Goal: Task Accomplishment & Management: Manage account settings

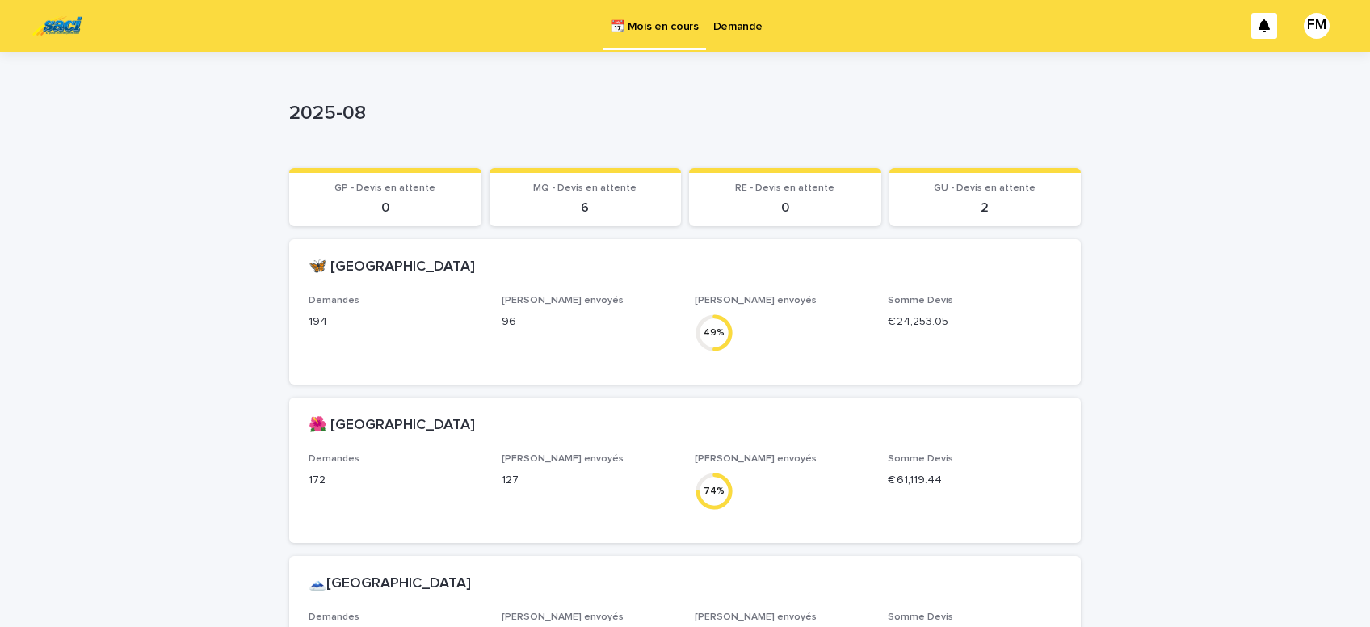
click at [747, 22] on p "Demande" at bounding box center [737, 17] width 49 height 34
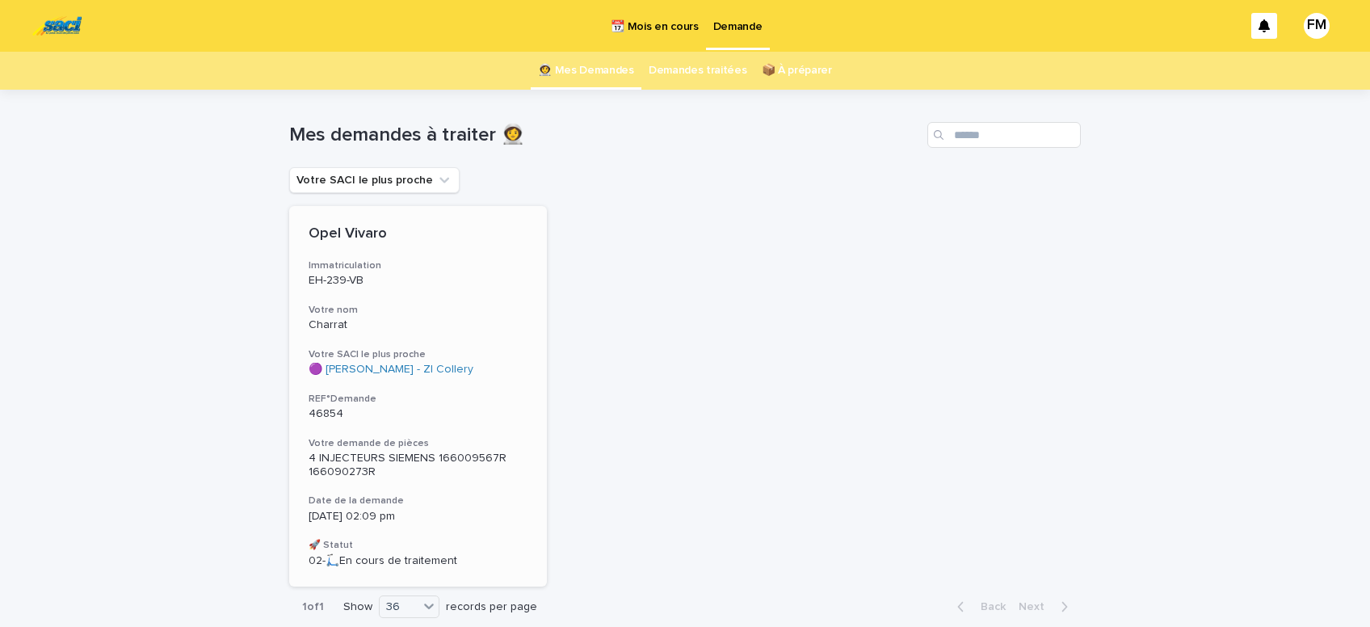
click at [363, 456] on span "4 INJECTEURS SIEMENS 166009567R 166090273R" at bounding box center [409, 464] width 201 height 25
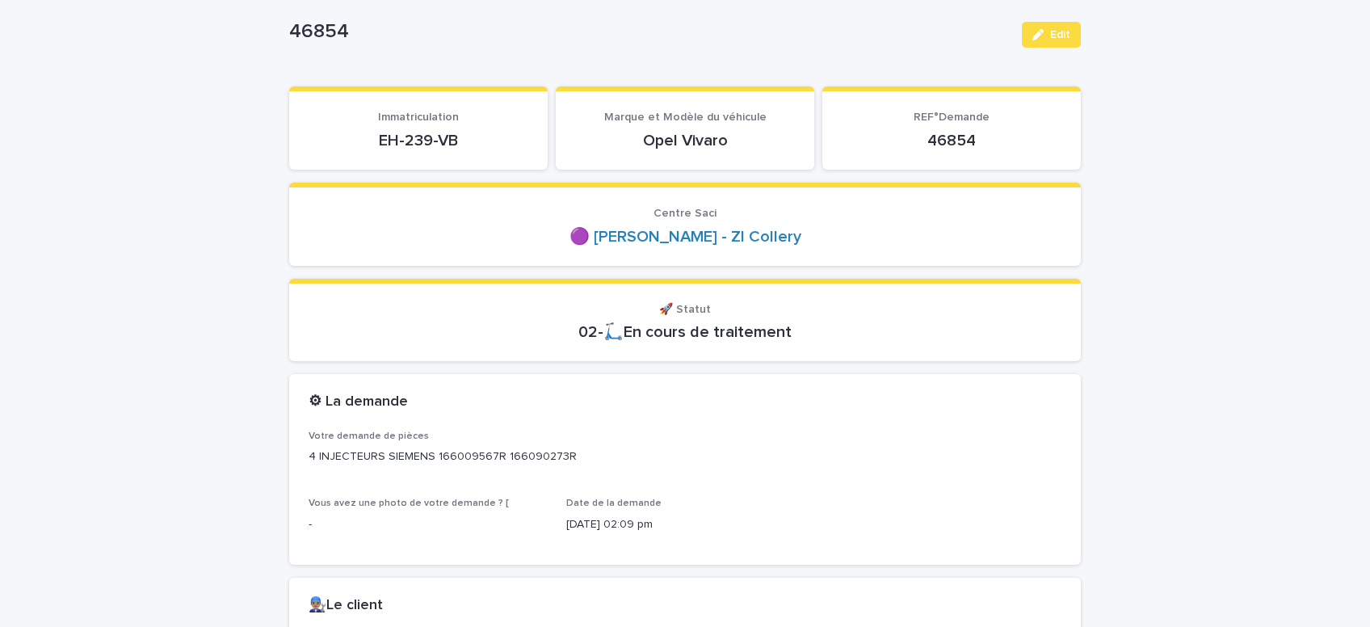
scroll to position [137, 0]
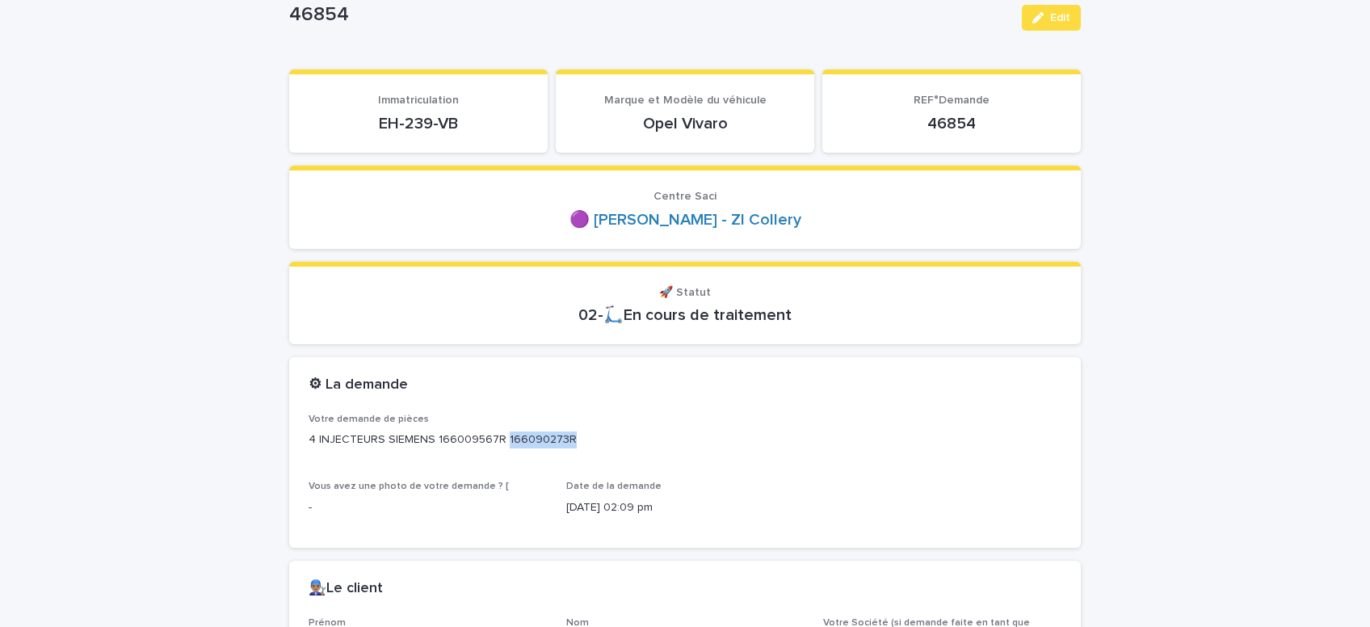
drag, startPoint x: 570, startPoint y: 435, endPoint x: 502, endPoint y: 437, distance: 67.9
click at [502, 437] on p "4 INJECTEURS SIEMENS 166009567R 166090273R" at bounding box center [685, 439] width 753 height 17
copy p "166090273R"
click at [1033, 20] on icon "button" at bounding box center [1037, 17] width 11 height 11
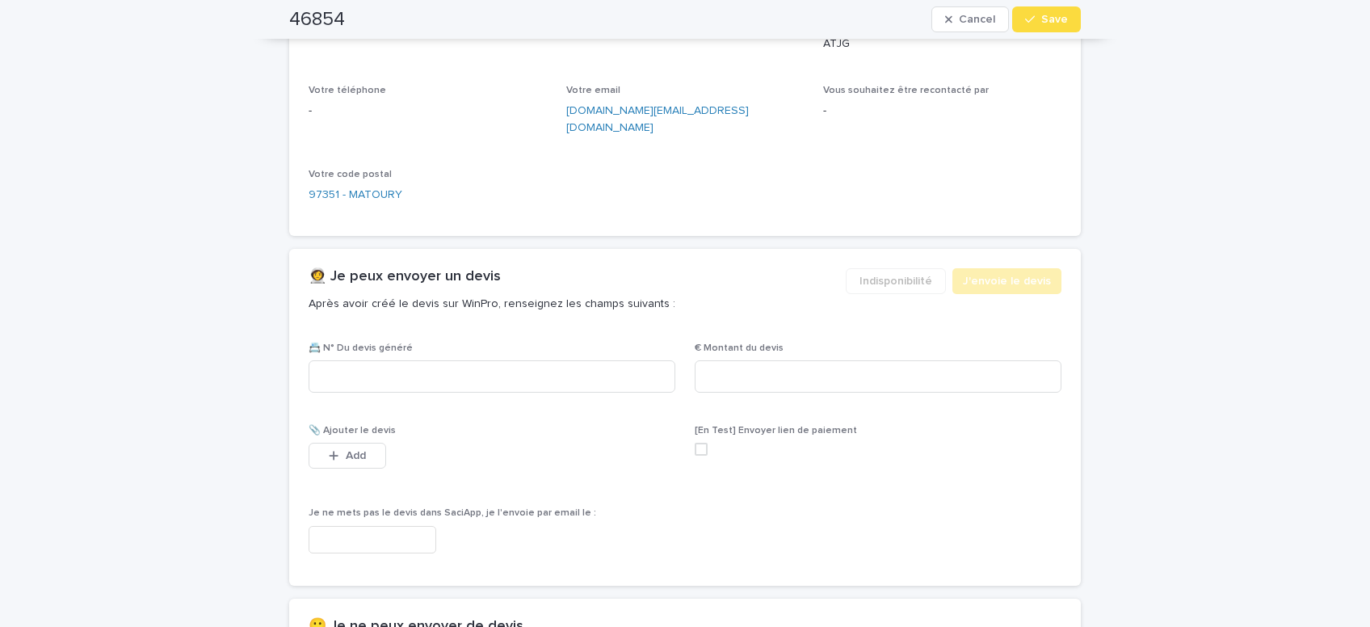
scroll to position [753, 0]
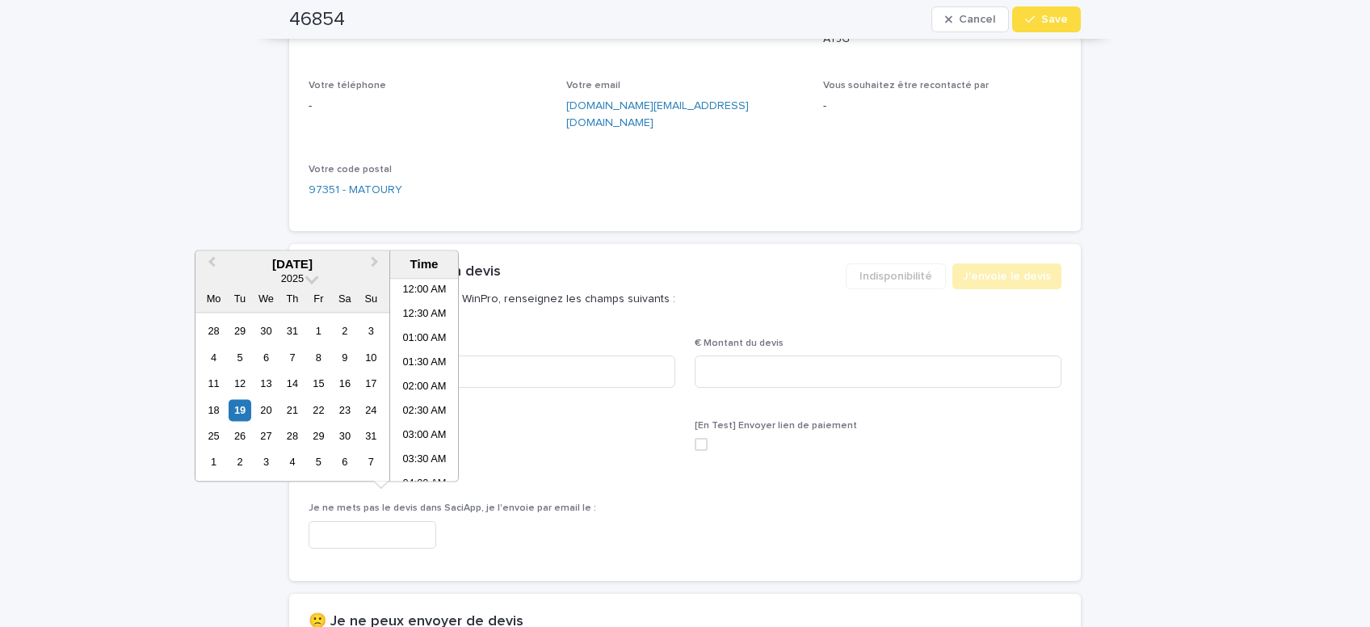
click at [394, 521] on input "text" at bounding box center [373, 535] width 128 height 28
click at [417, 380] on li "02:30 PM" at bounding box center [424, 381] width 69 height 24
type input "**********"
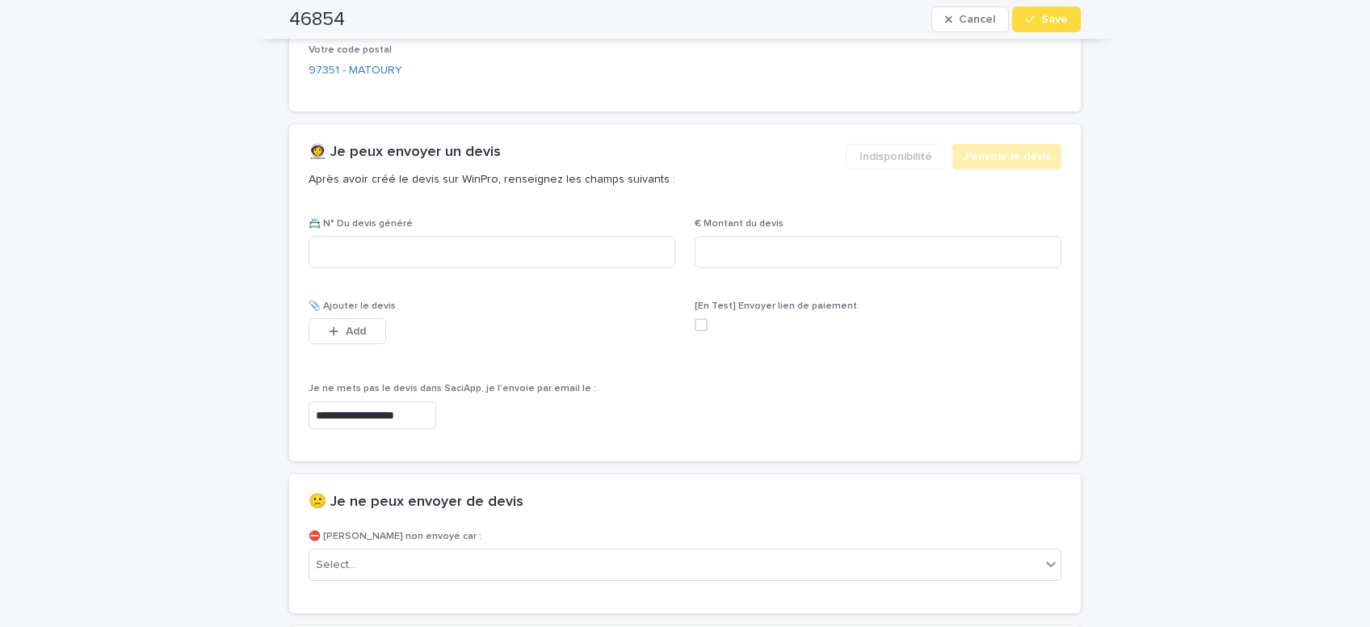
scroll to position [890, 0]
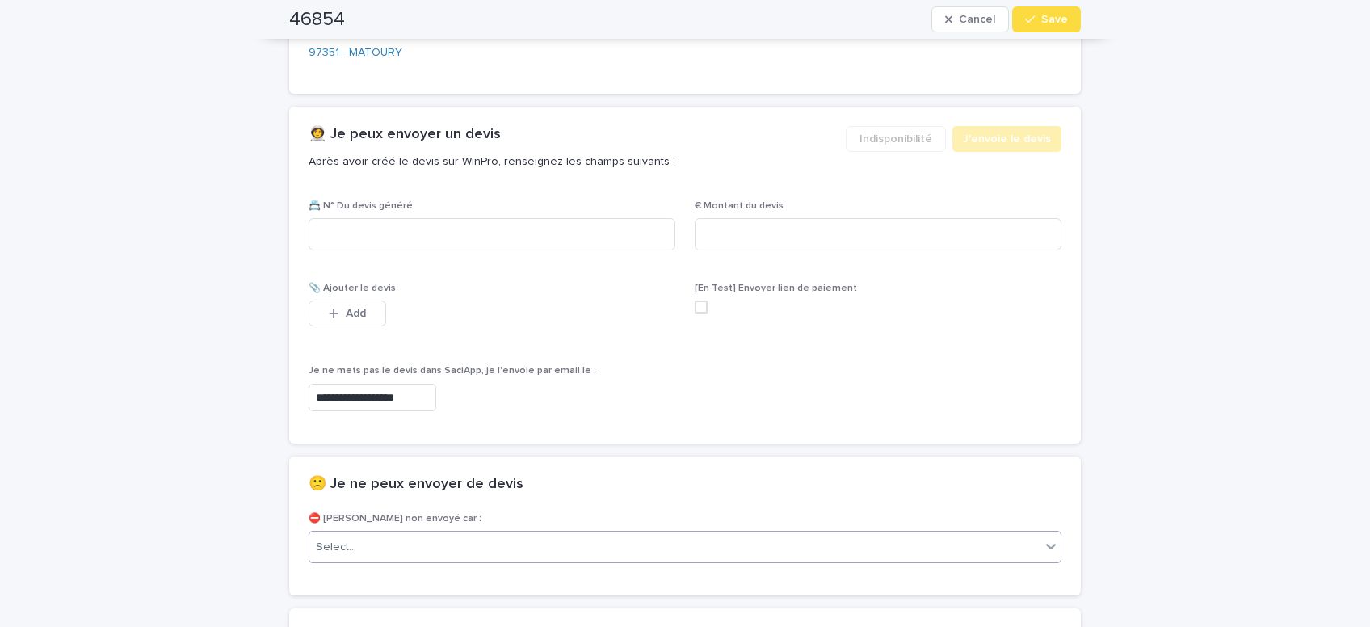
click at [431, 536] on div "Select..." at bounding box center [674, 547] width 731 height 27
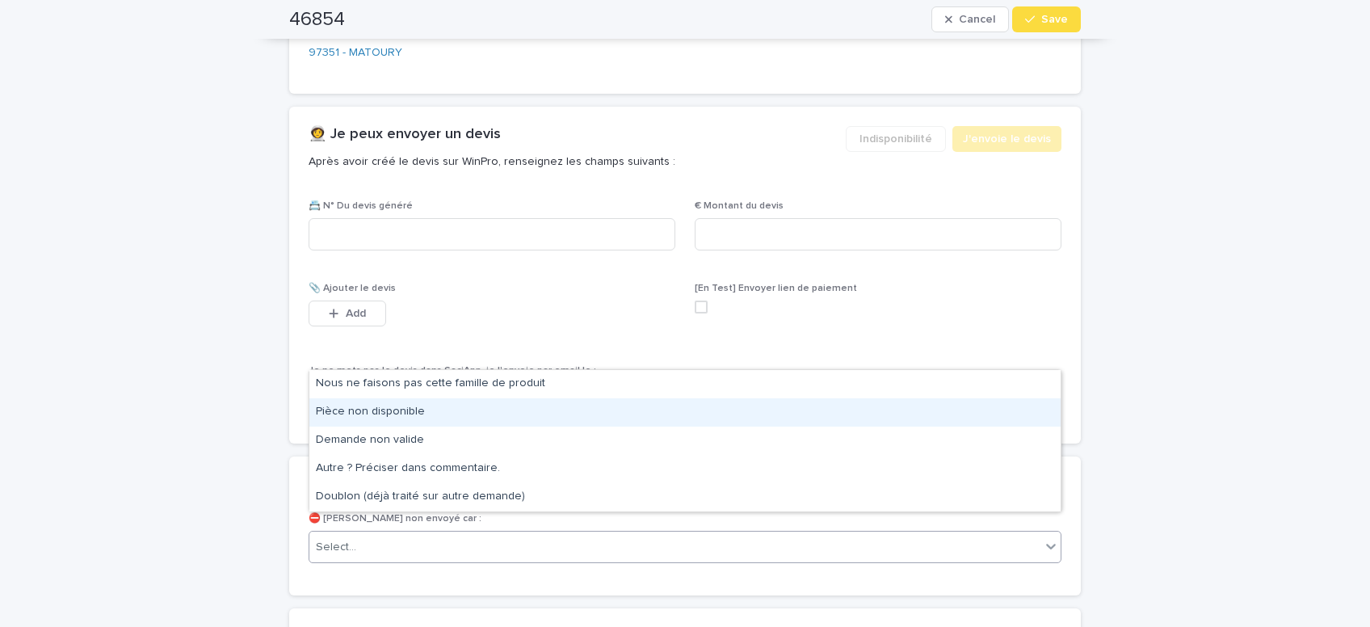
click at [389, 411] on div "Pièce non disponible" at bounding box center [684, 412] width 751 height 28
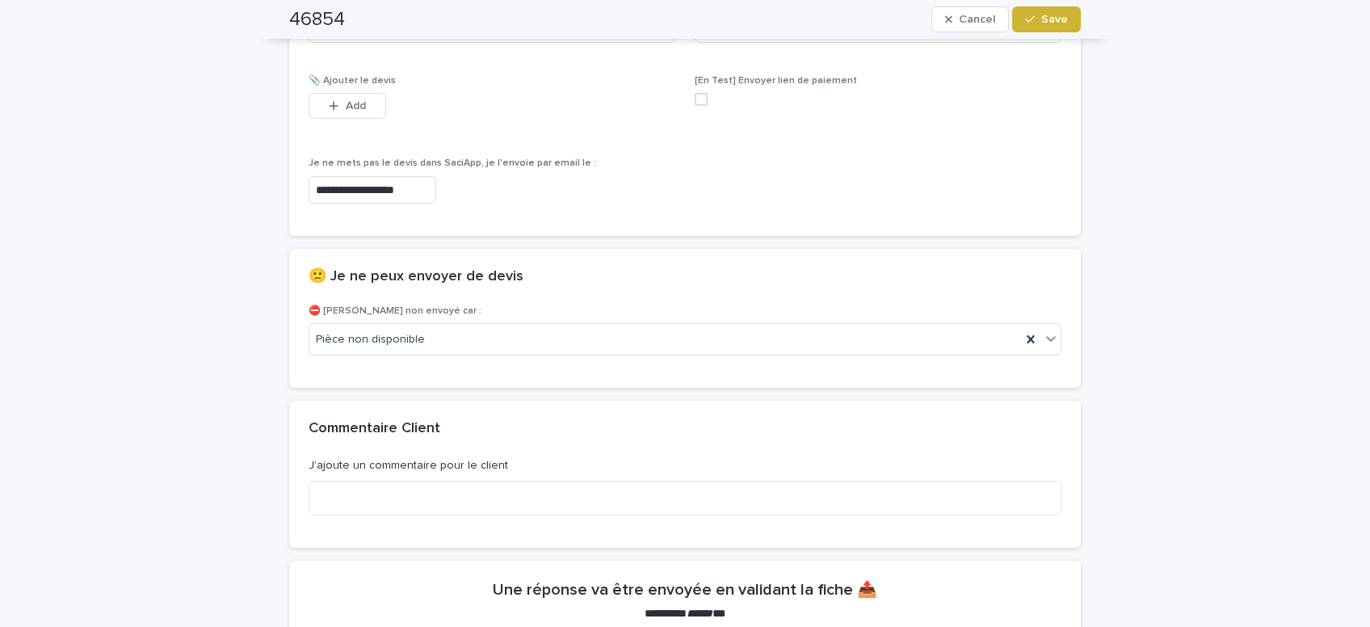
click at [1062, 25] on span "Save" at bounding box center [1054, 19] width 27 height 11
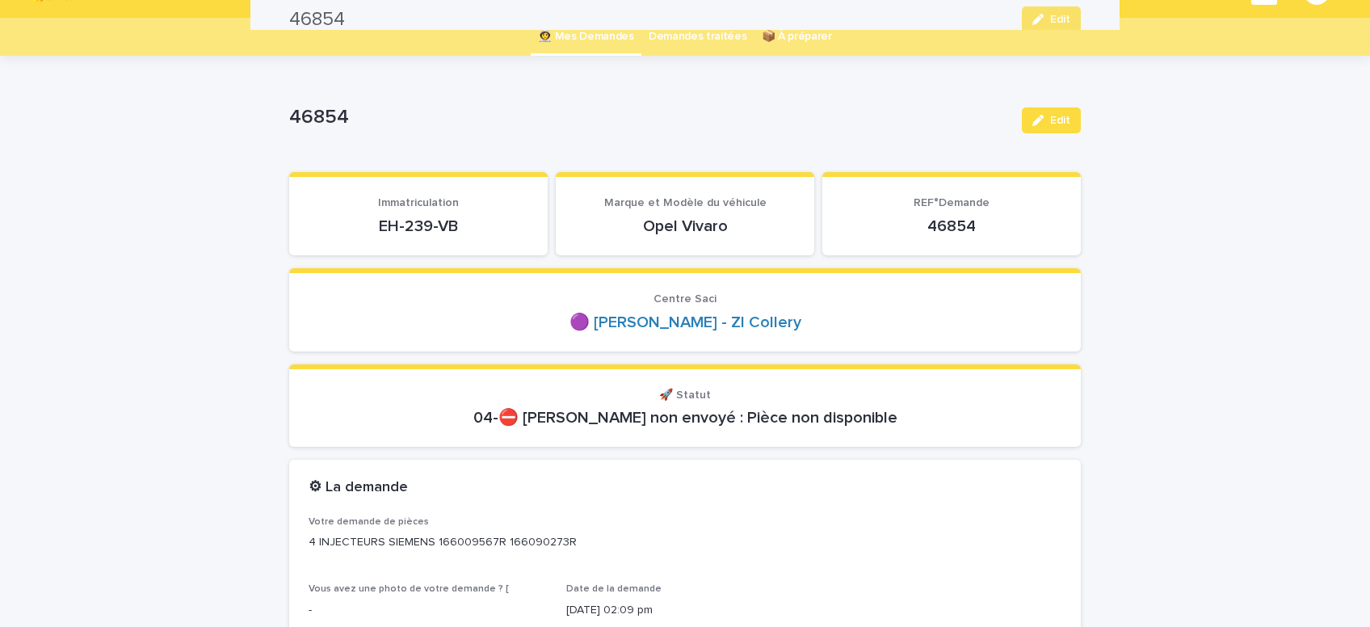
scroll to position [0, 0]
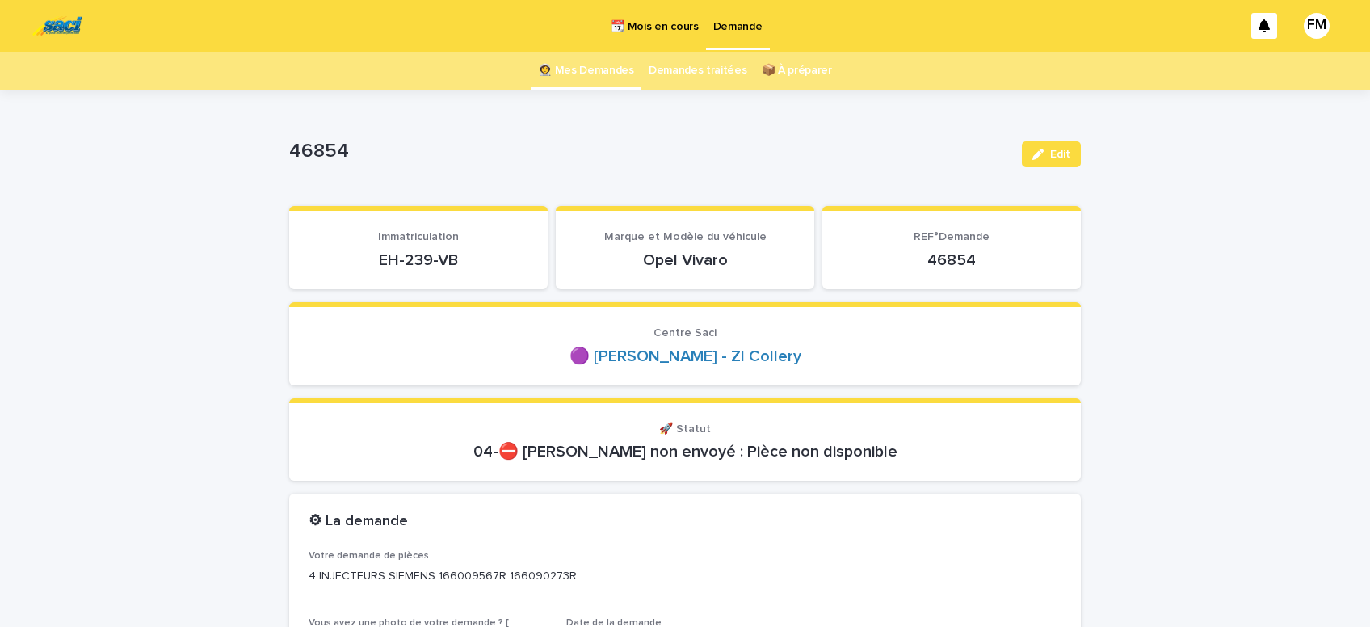
click at [746, 29] on p "Demande" at bounding box center [737, 17] width 49 height 34
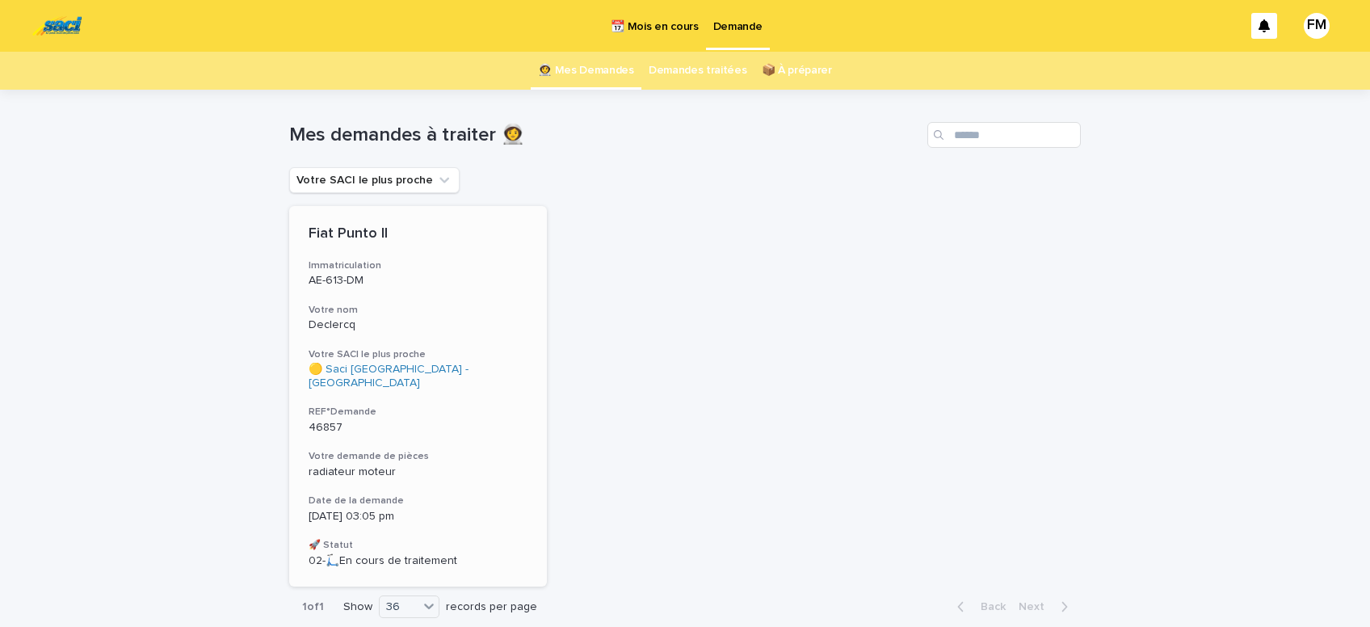
click at [345, 466] on span "radiateur moteur" at bounding box center [352, 471] width 87 height 11
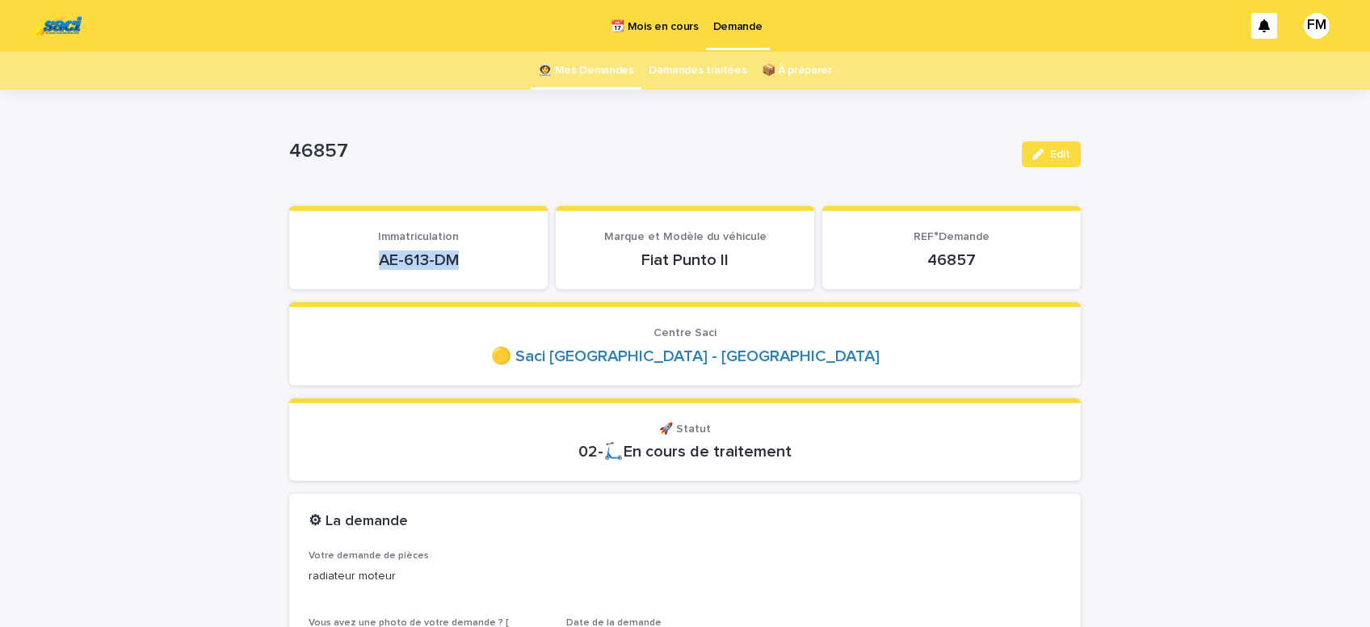
drag, startPoint x: 475, startPoint y: 254, endPoint x: 347, endPoint y: 250, distance: 128.5
click at [347, 250] on p "AE-613-DM" at bounding box center [419, 259] width 220 height 19
copy p "AE-613-DM"
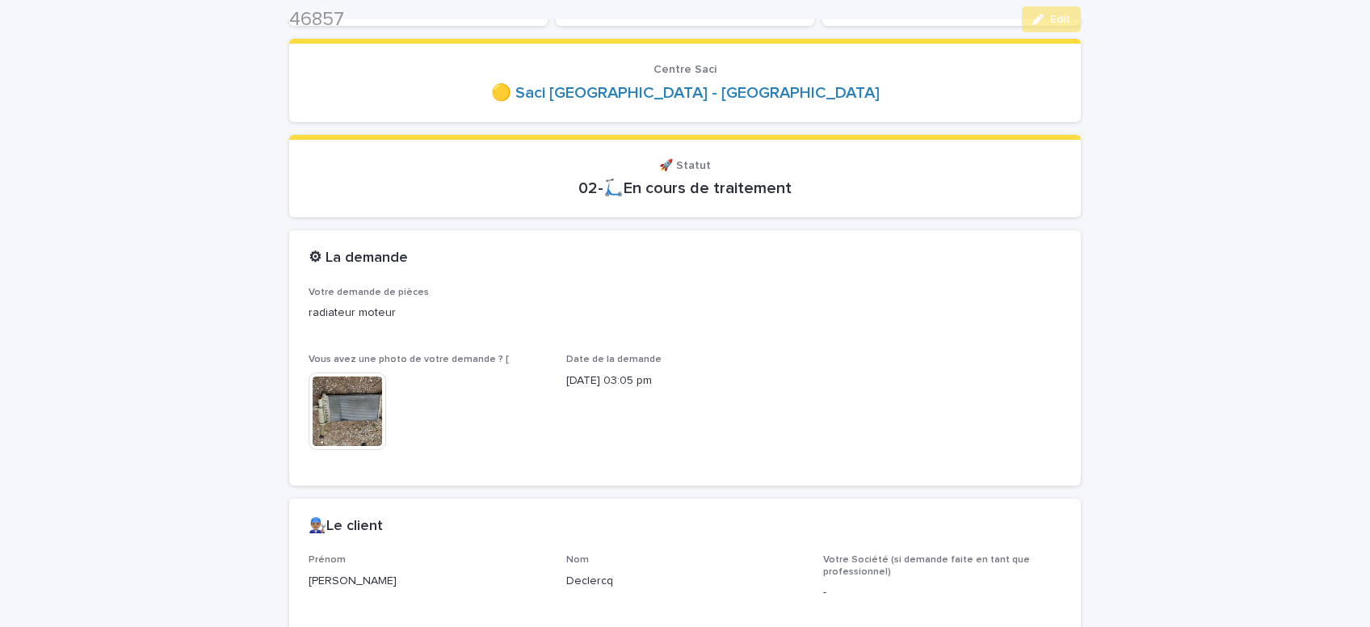
scroll to position [274, 0]
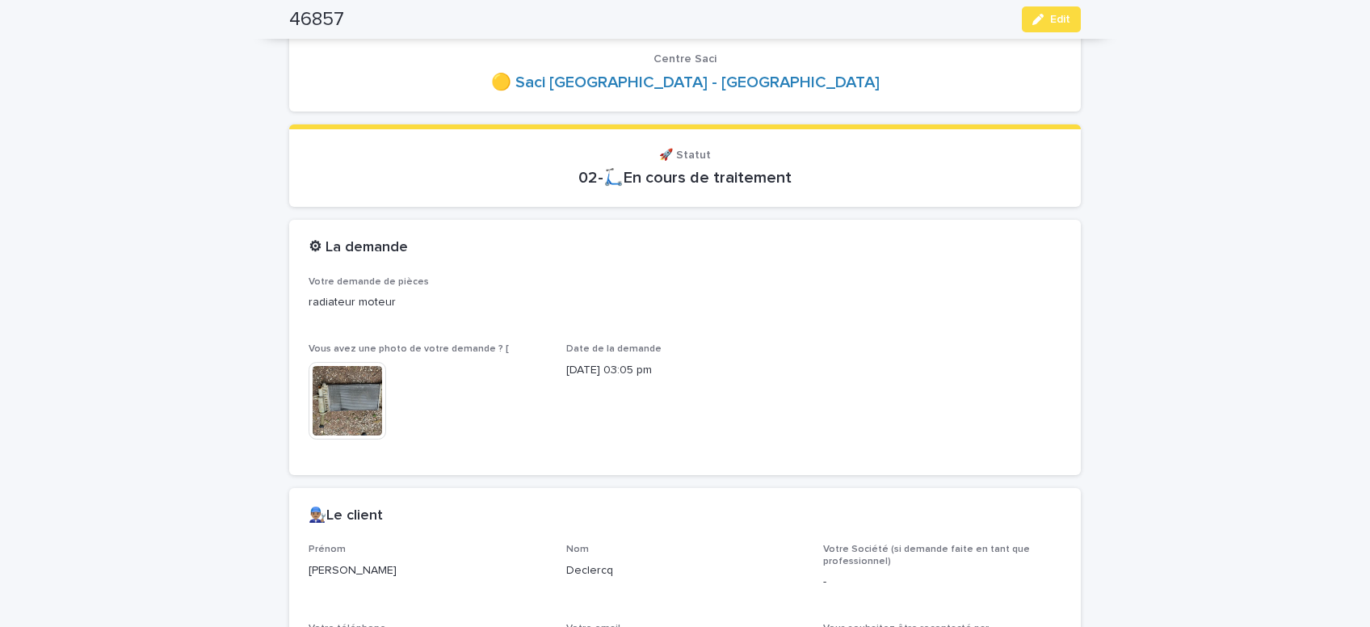
click at [338, 397] on img at bounding box center [348, 401] width 78 height 78
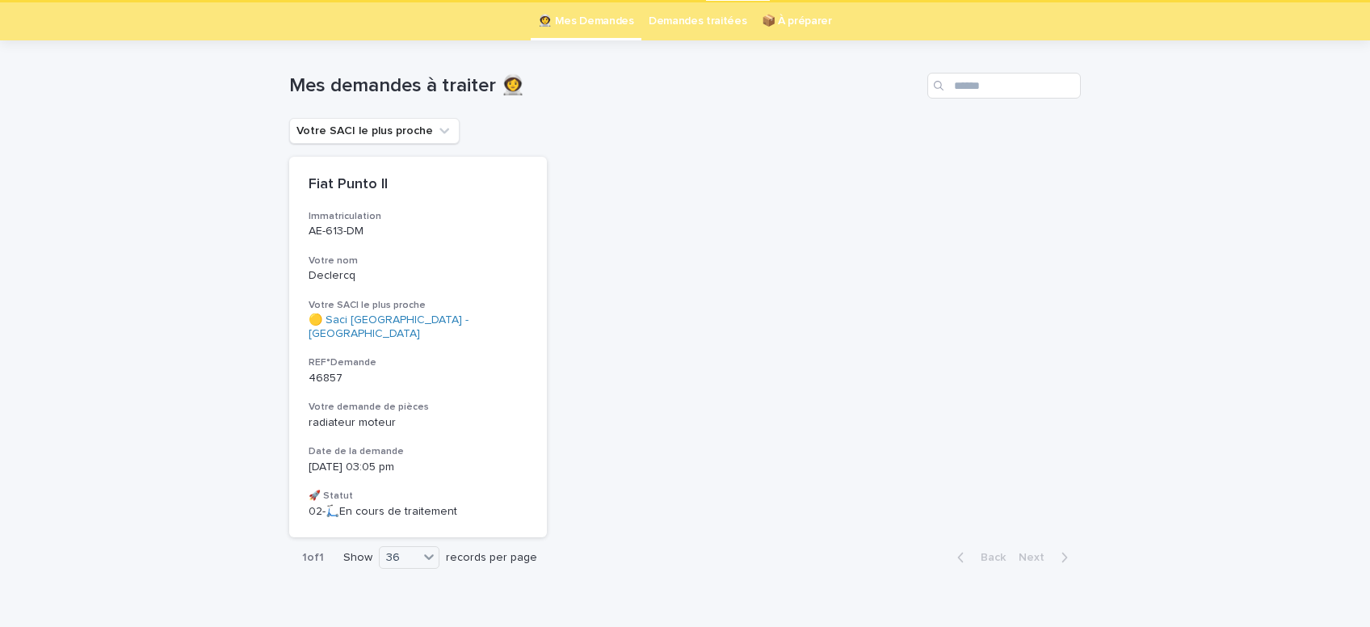
scroll to position [51, 0]
click at [355, 443] on h3 "Date de la demande" at bounding box center [418, 449] width 219 height 13
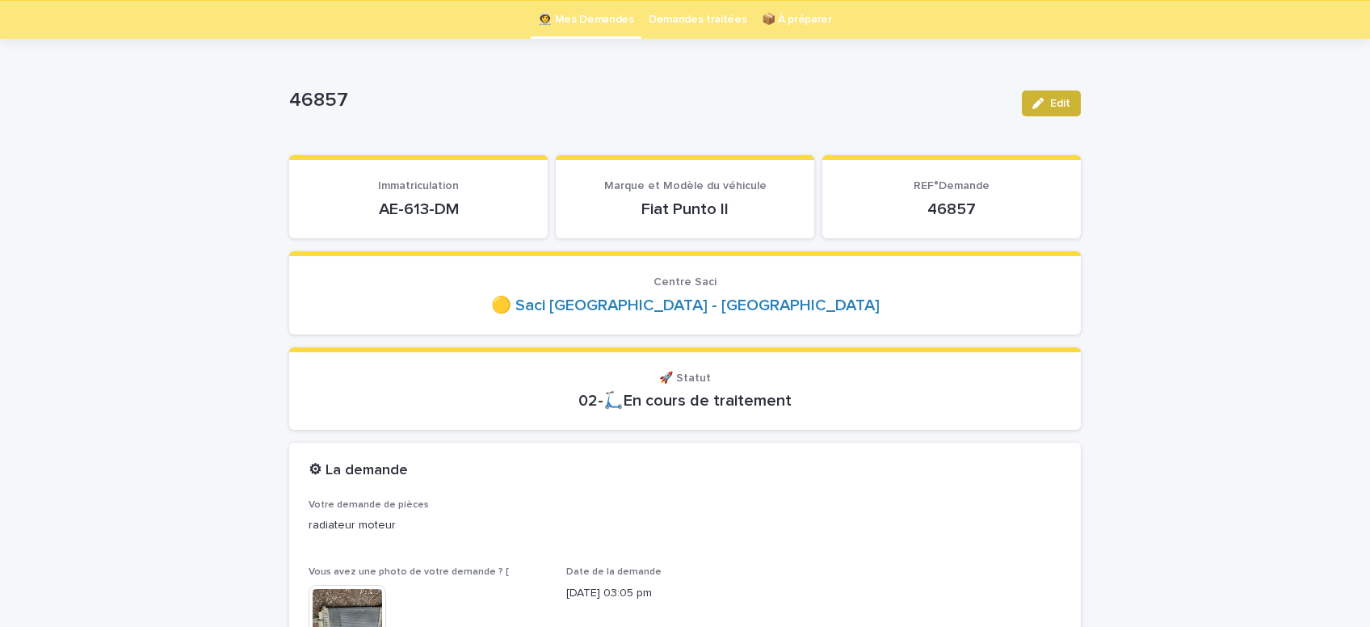
click at [1075, 106] on button "Edit" at bounding box center [1051, 103] width 59 height 26
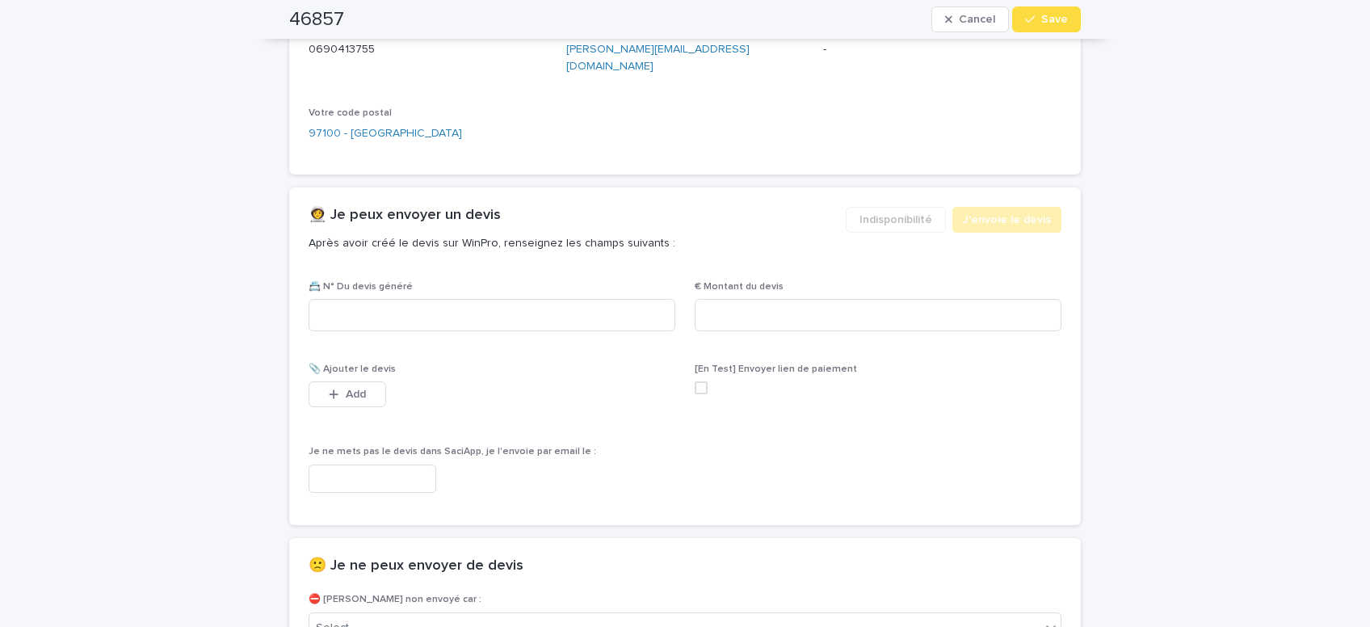
scroll to position [942, 0]
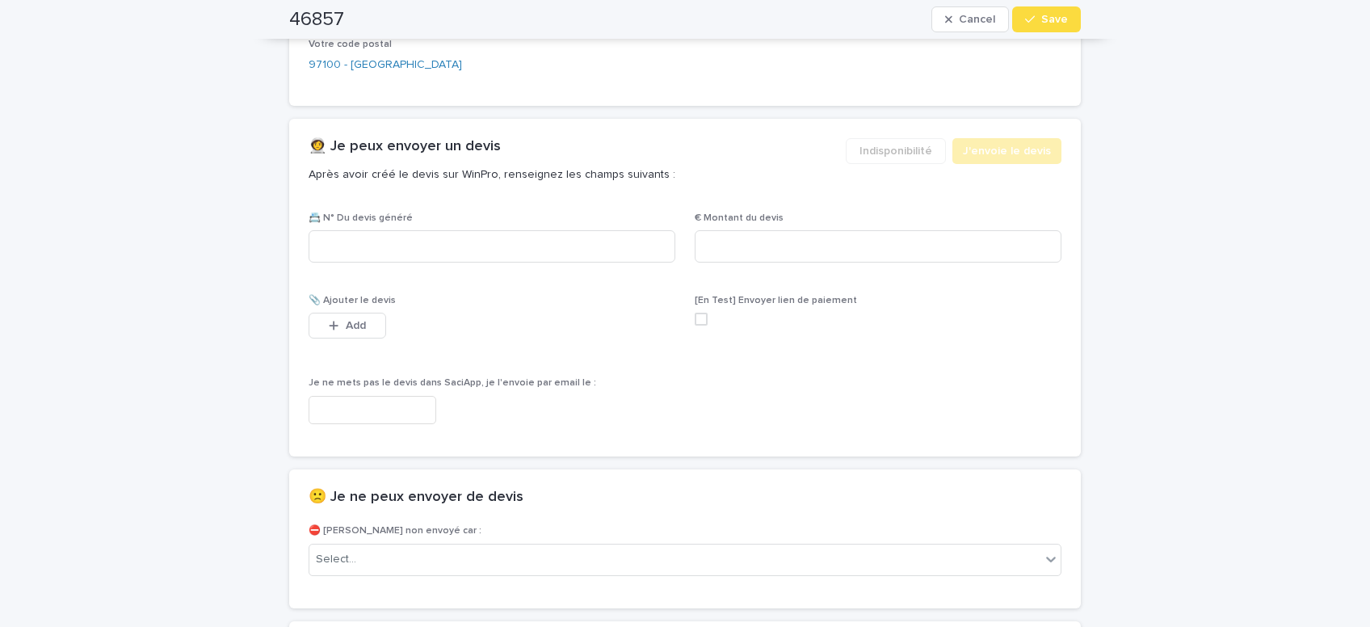
click at [396, 396] on input "text" at bounding box center [373, 410] width 128 height 28
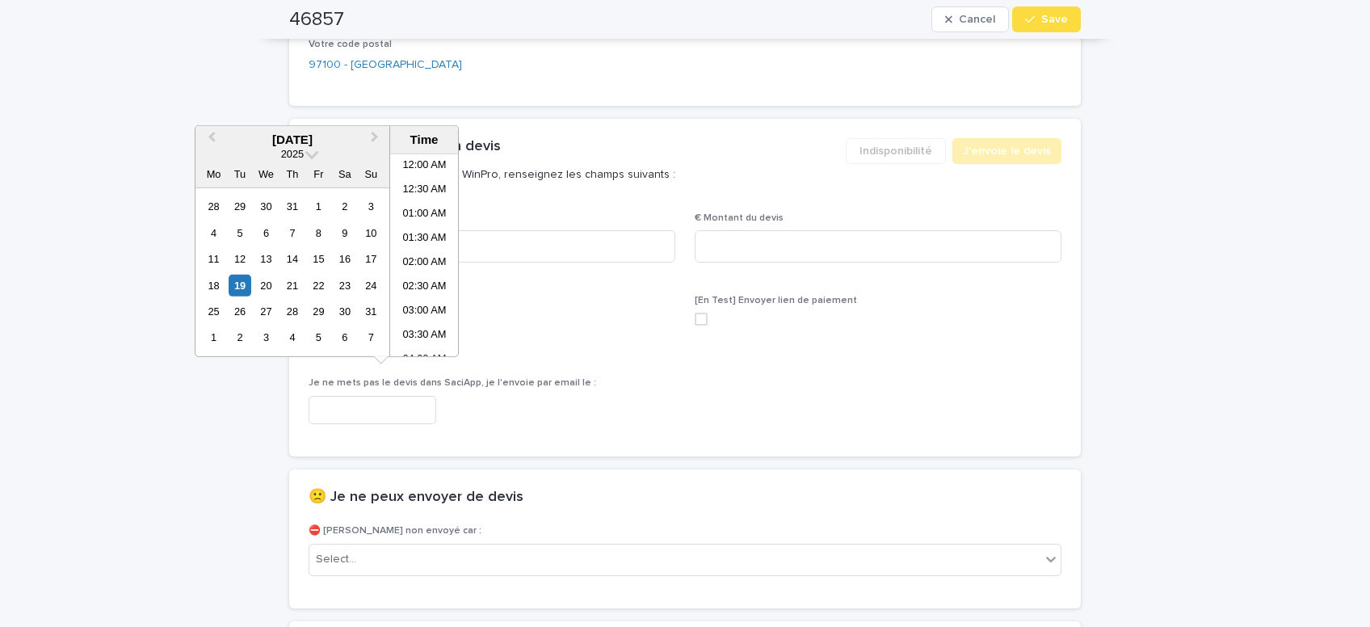
scroll to position [662, 0]
click at [420, 253] on li "03:30 PM" at bounding box center [424, 256] width 69 height 24
type input "**********"
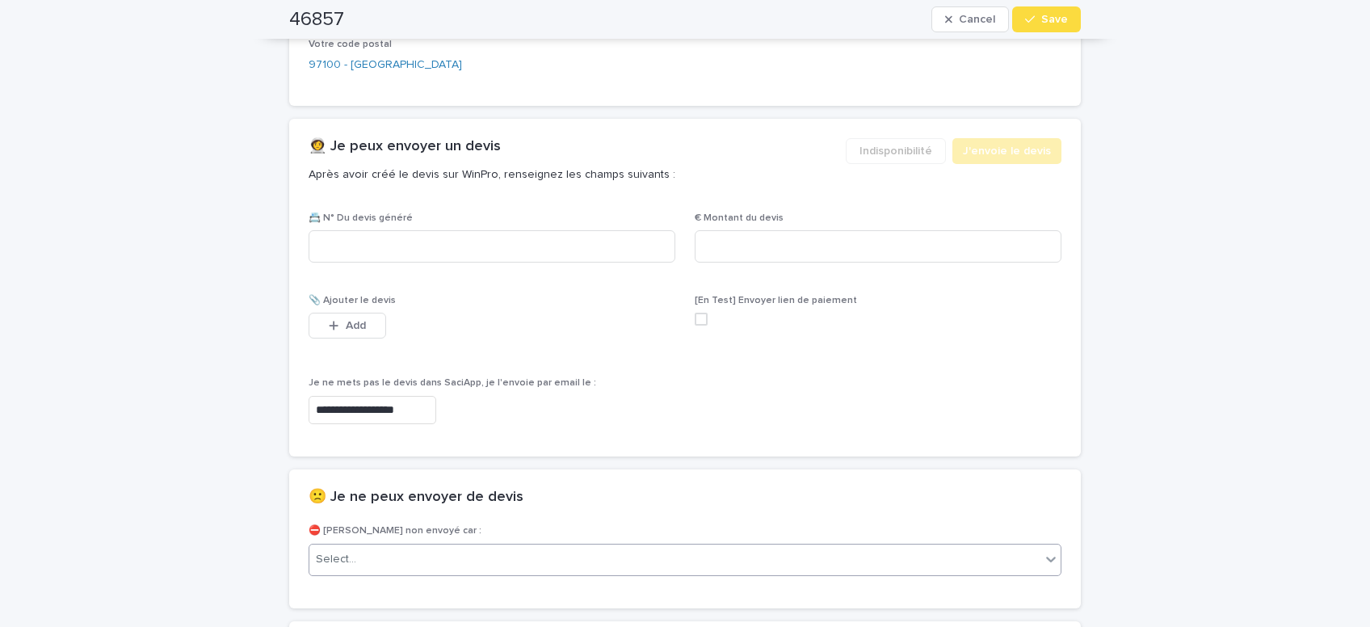
scroll to position [942, 0]
click at [440, 549] on div "Select..." at bounding box center [674, 559] width 731 height 27
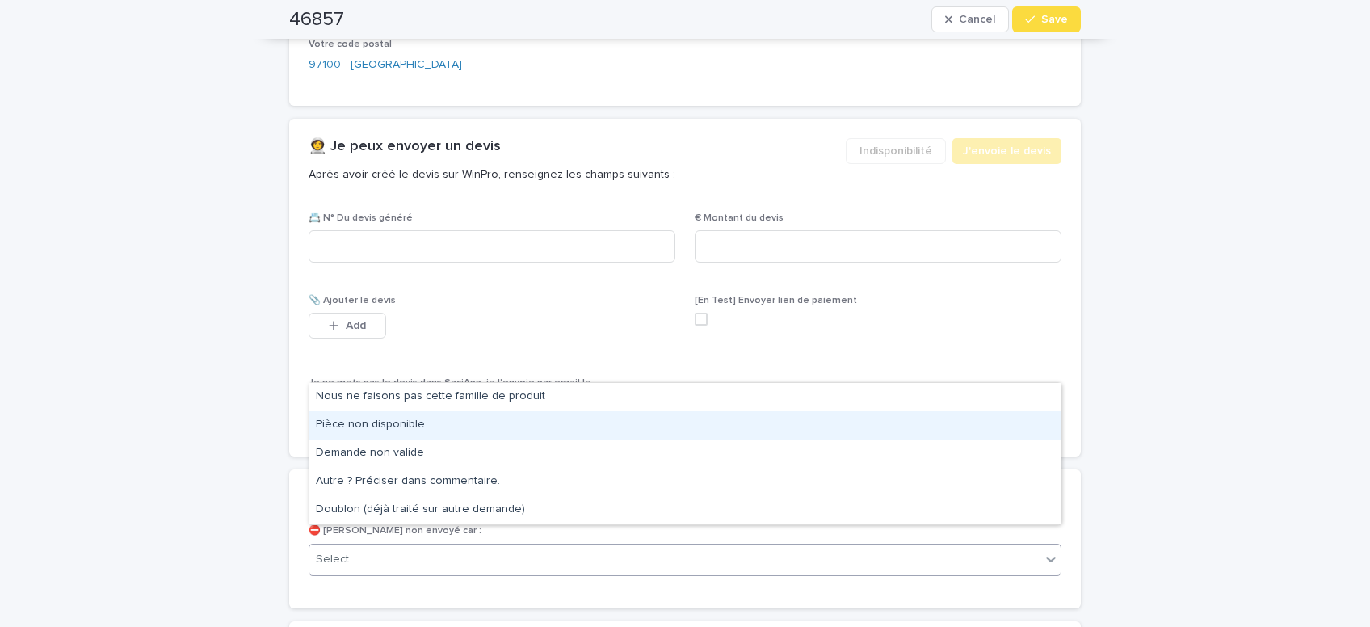
click at [382, 425] on div "Pièce non disponible" at bounding box center [684, 425] width 751 height 28
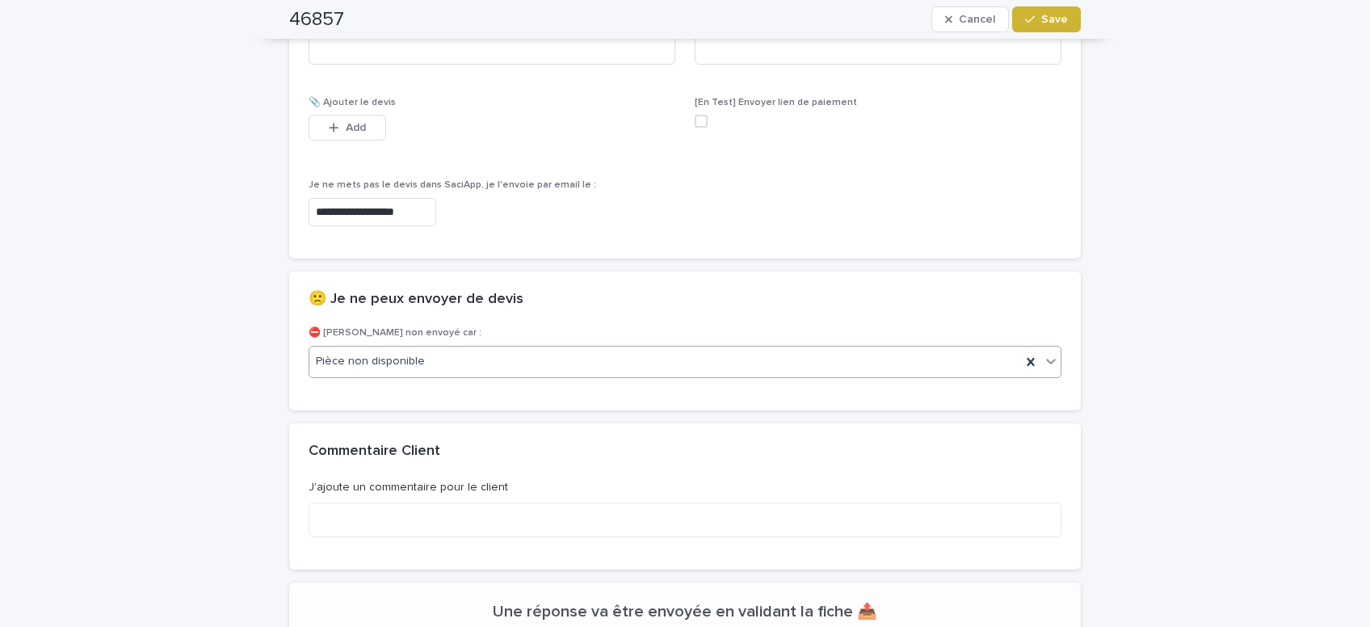
scroll to position [1149, 0]
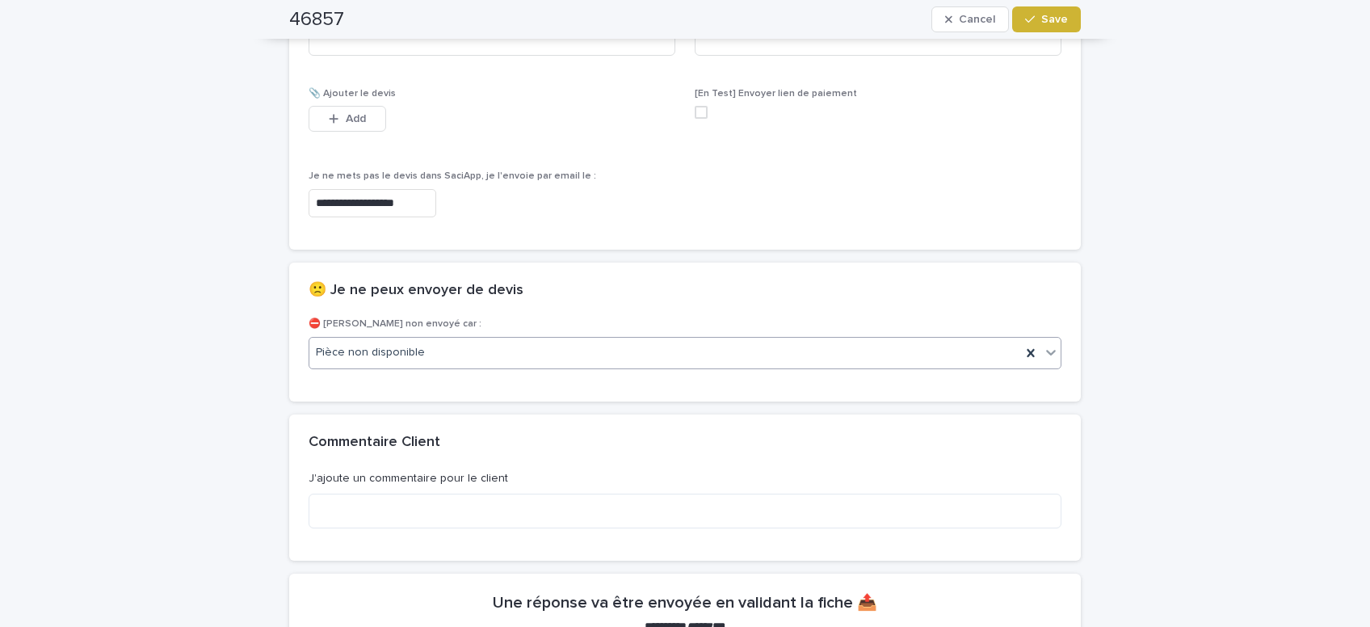
click at [1061, 22] on span "Save" at bounding box center [1054, 19] width 27 height 11
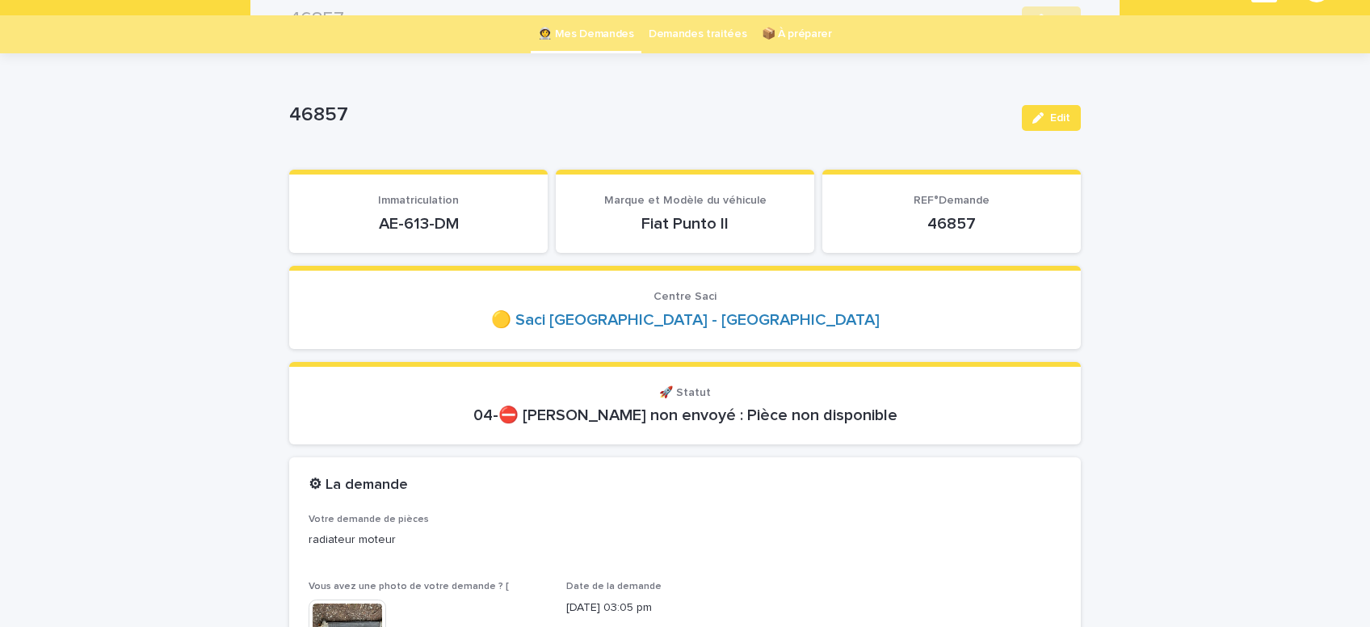
scroll to position [0, 0]
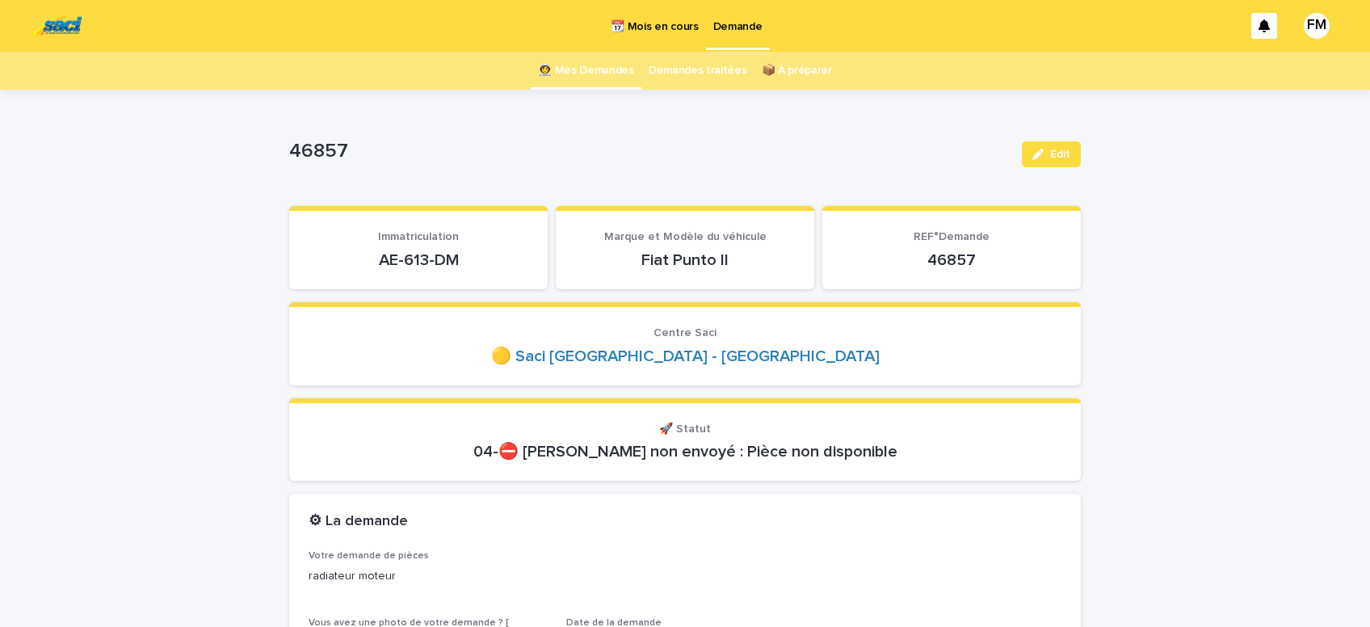
click at [750, 23] on p "Demande" at bounding box center [737, 17] width 49 height 34
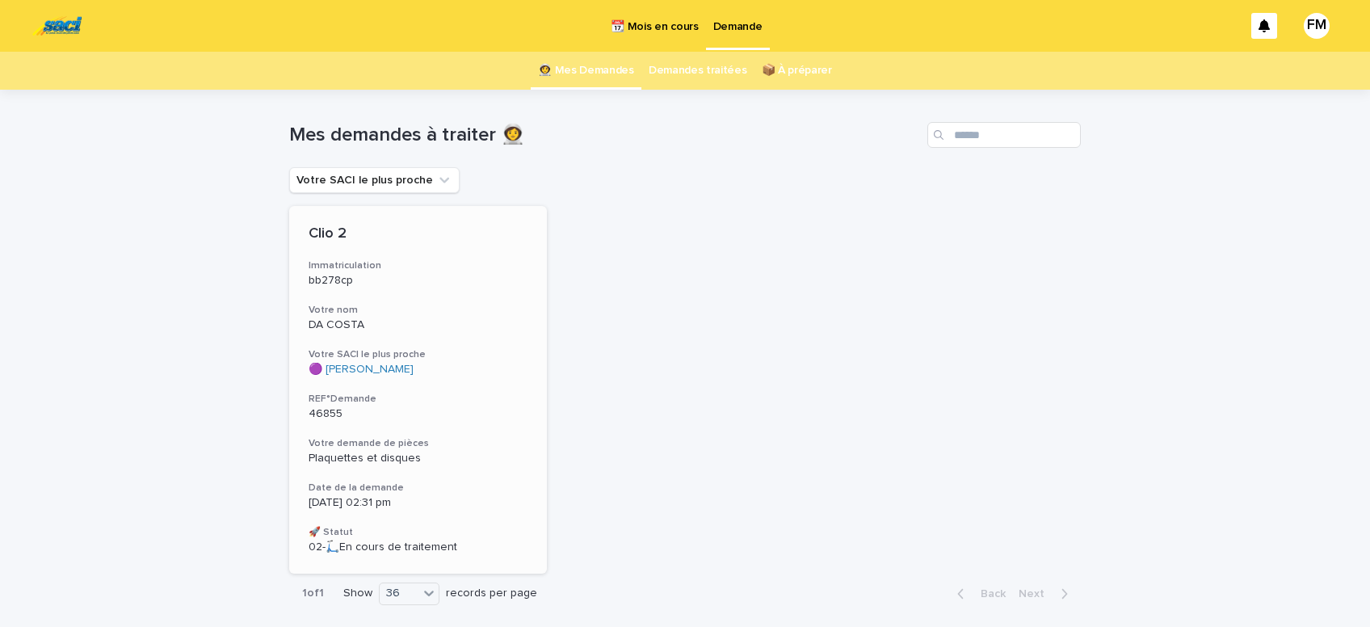
click at [347, 456] on span "Plaquettes et disques" at bounding box center [365, 457] width 112 height 11
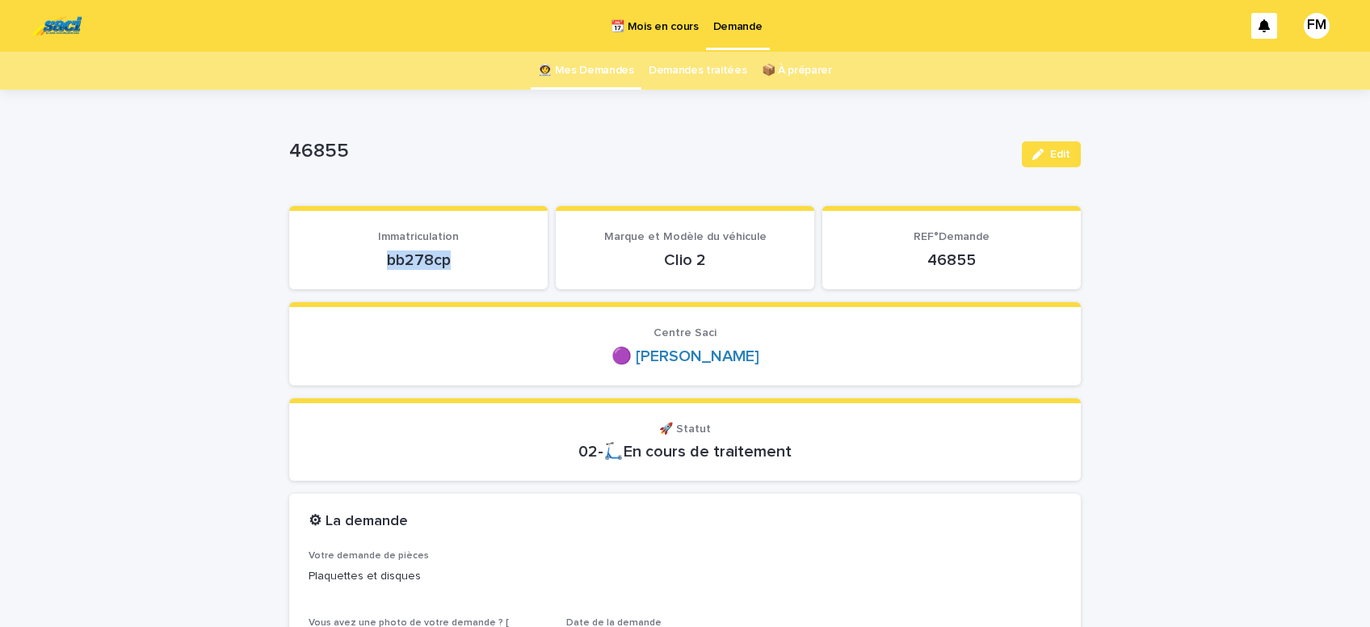
drag, startPoint x: 454, startPoint y: 258, endPoint x: 387, endPoint y: 261, distance: 67.1
click at [387, 261] on p "bb278cp" at bounding box center [419, 259] width 220 height 19
copy p "bb278cp"
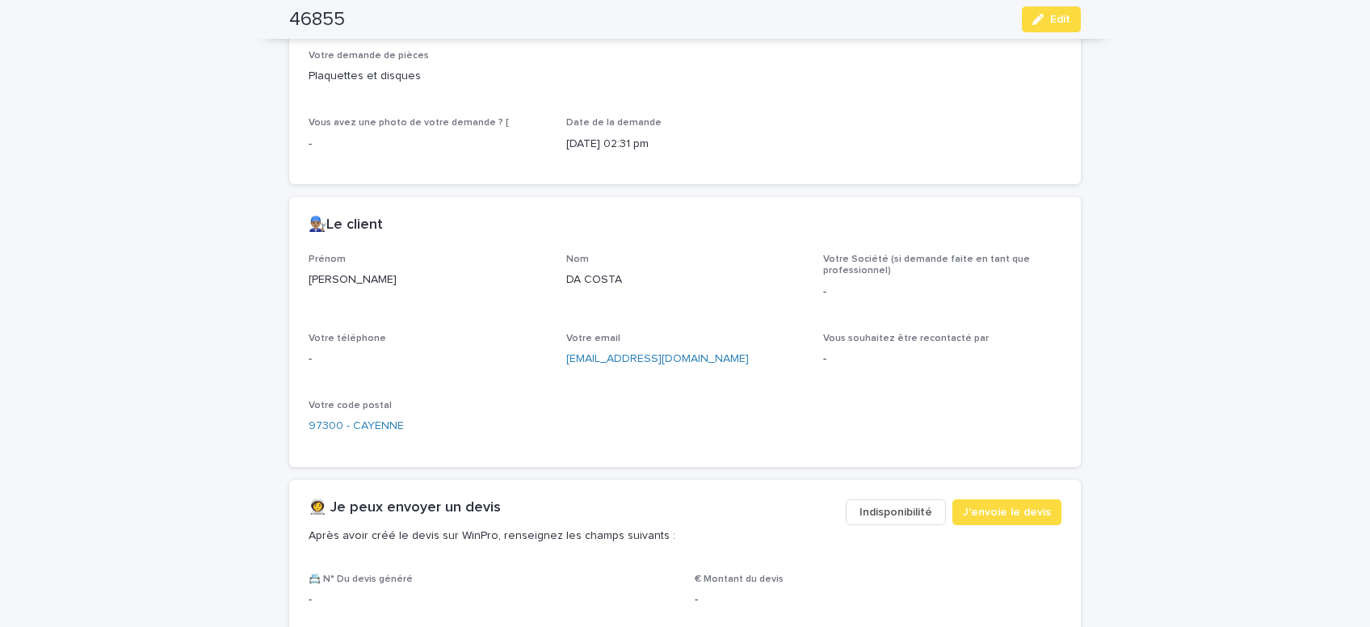
scroll to position [548, 0]
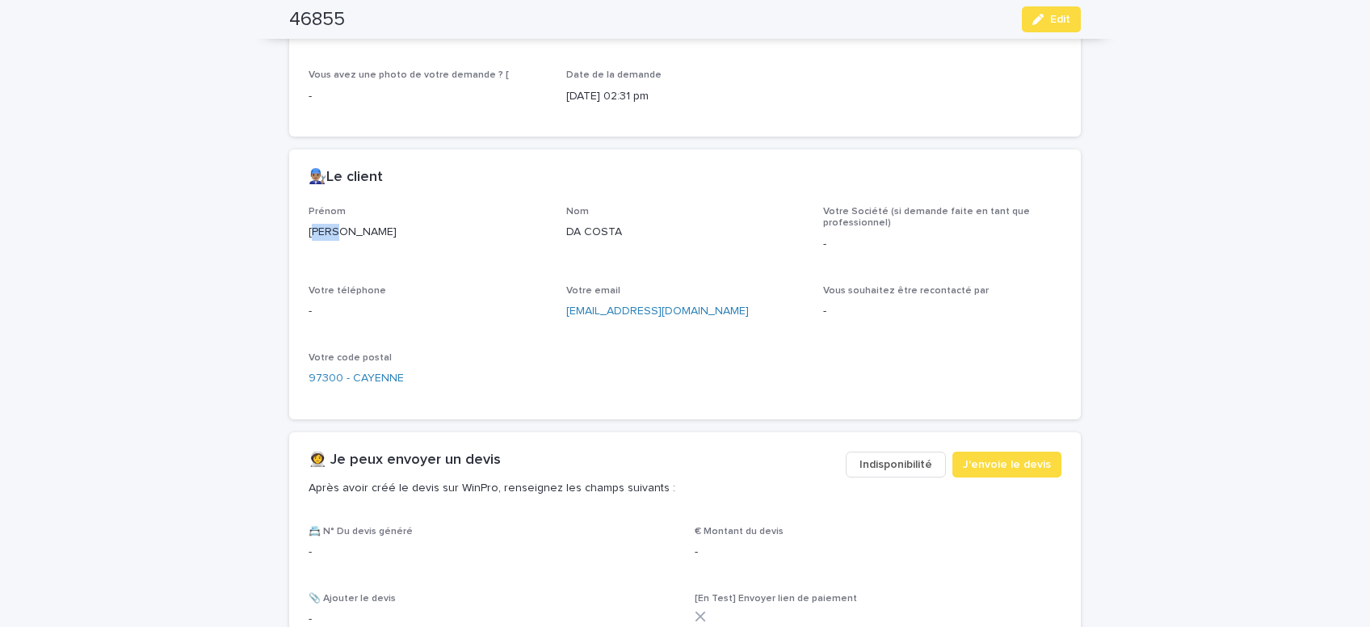
drag, startPoint x: 346, startPoint y: 229, endPoint x: 280, endPoint y: 229, distance: 65.4
click at [309, 229] on div "[PERSON_NAME]" at bounding box center [428, 231] width 238 height 20
copy p "[PERSON_NAME]"
drag, startPoint x: 683, startPoint y: 310, endPoint x: 566, endPoint y: 317, distance: 116.6
click at [566, 317] on p "[EMAIL_ADDRESS][DOMAIN_NAME]" at bounding box center [685, 311] width 238 height 17
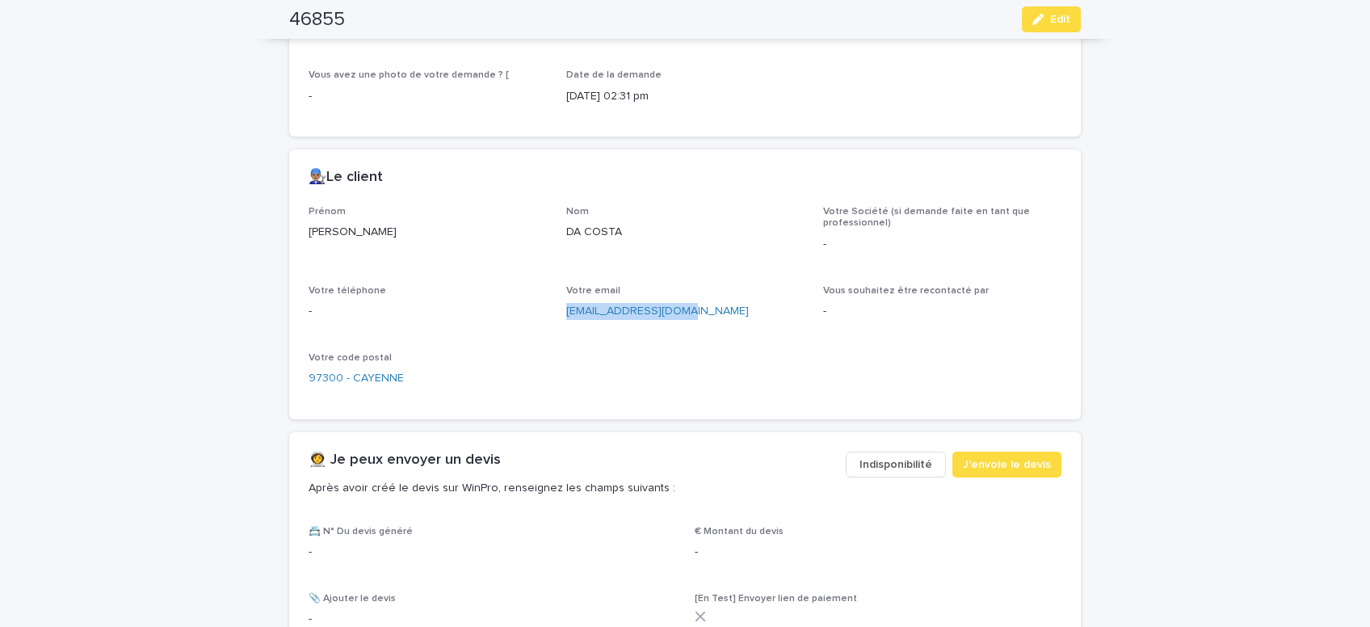
copy link "[EMAIL_ADDRESS][DOMAIN_NAME]"
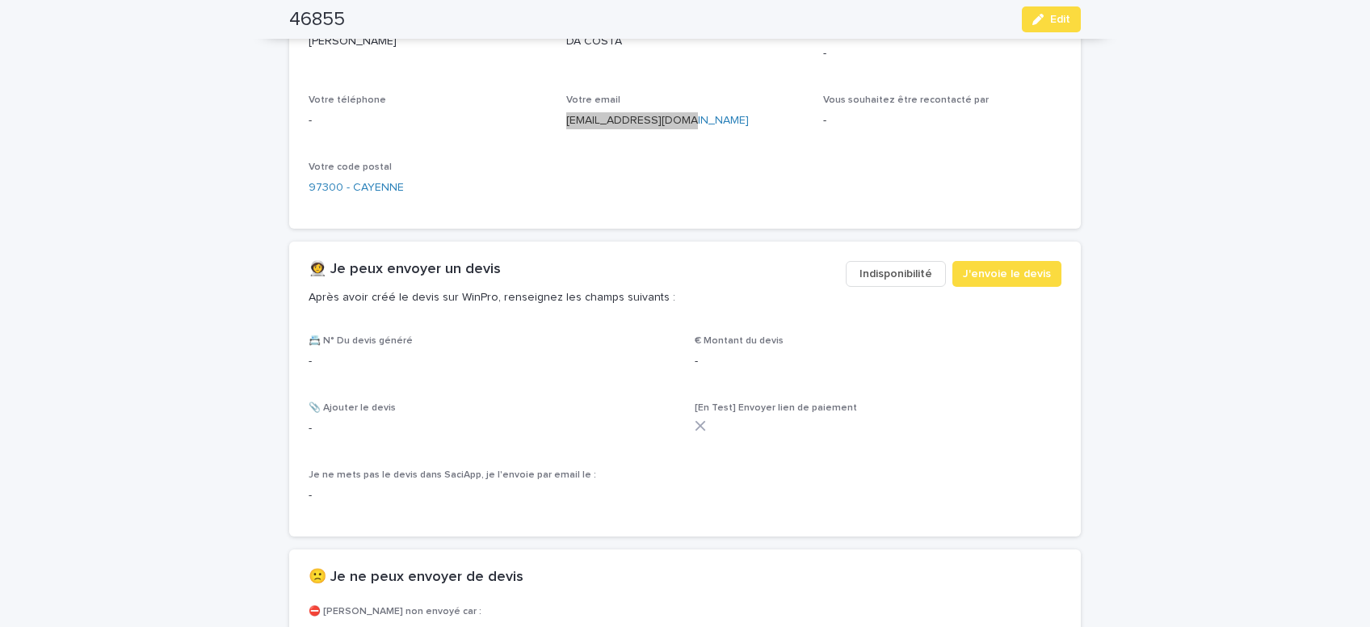
scroll to position [822, 0]
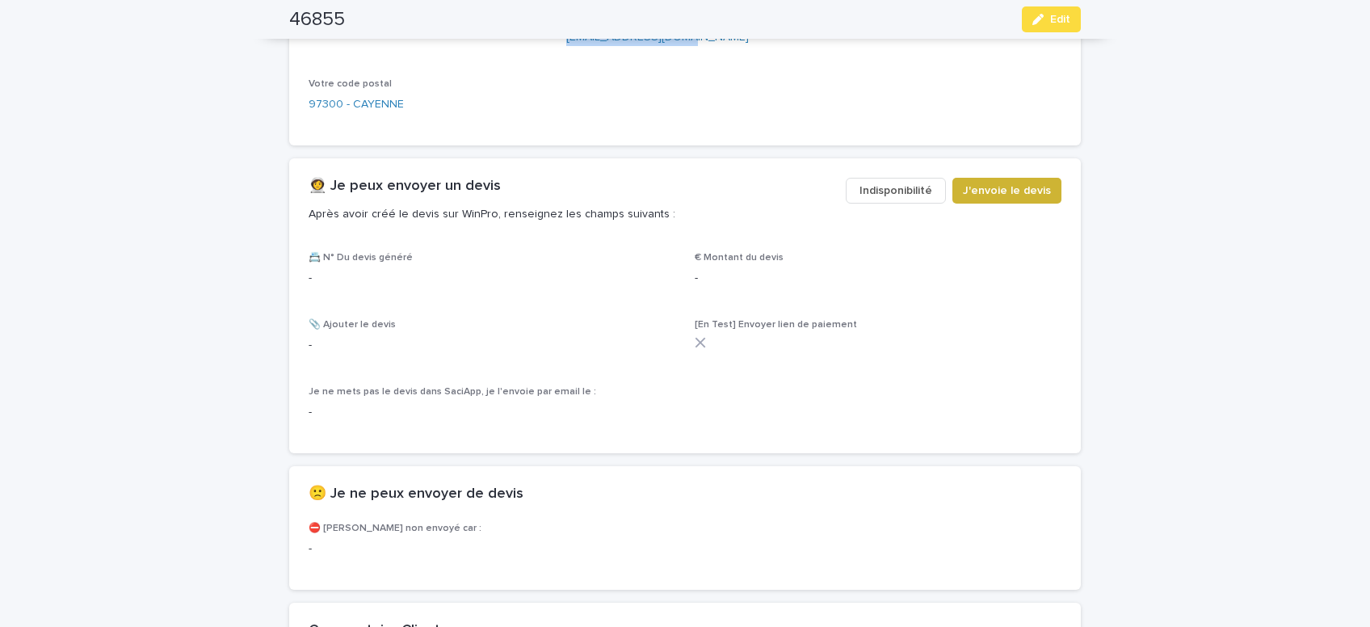
click at [1021, 186] on span "J'envoie le devis" at bounding box center [1007, 191] width 88 height 16
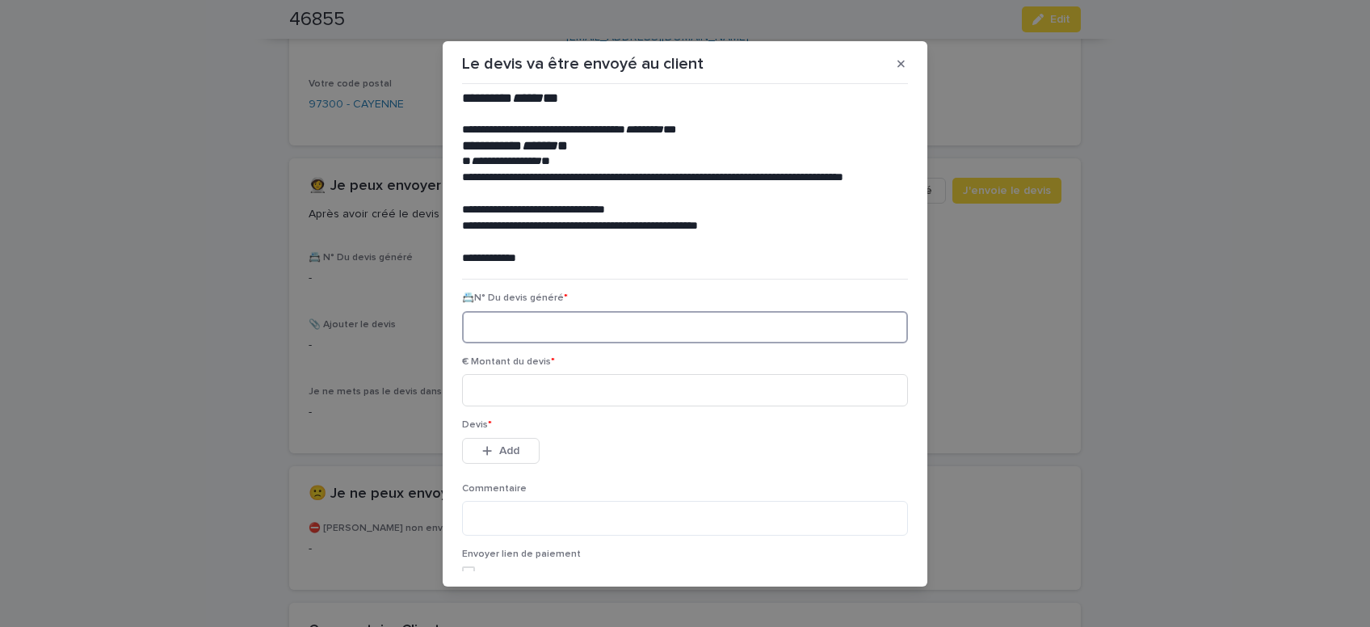
paste input "********"
type input "********"
click at [517, 399] on input at bounding box center [685, 390] width 446 height 32
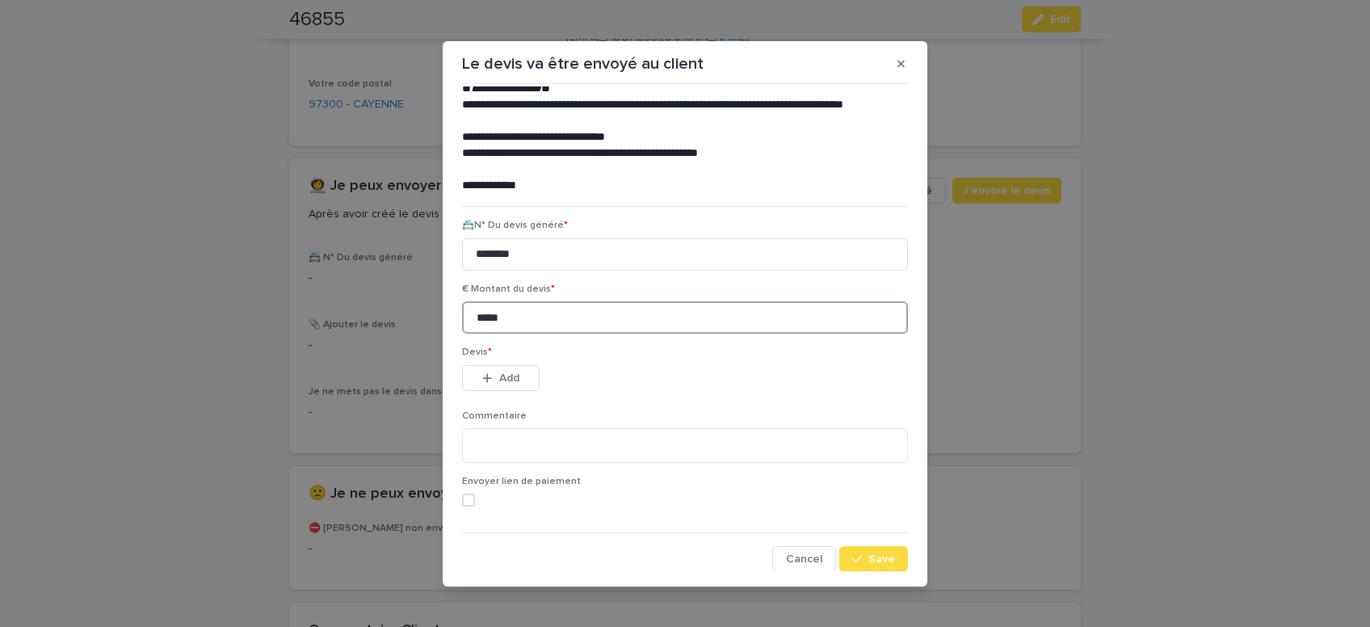
scroll to position [74, 0]
type input "*****"
click at [872, 572] on section "**********" at bounding box center [685, 313] width 485 height 545
click at [521, 381] on button "Add" at bounding box center [501, 377] width 78 height 26
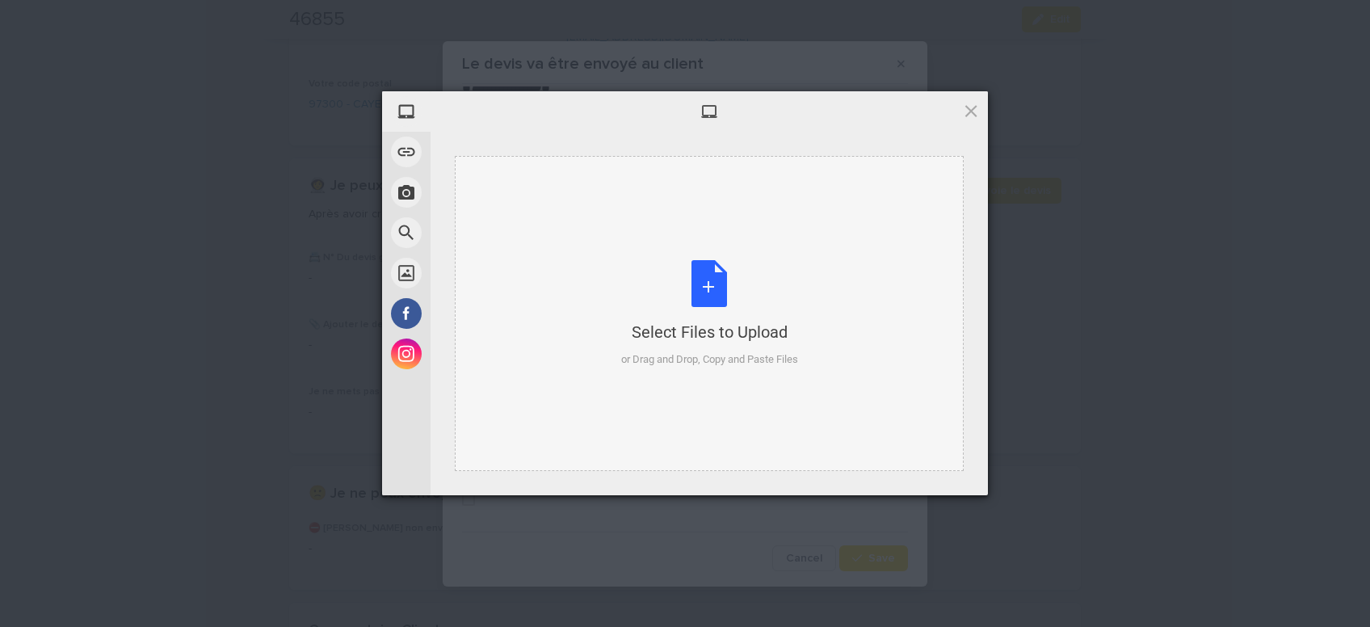
click at [700, 279] on div "Select Files to Upload or Drag and Drop, Copy and Paste Files" at bounding box center [709, 313] width 177 height 107
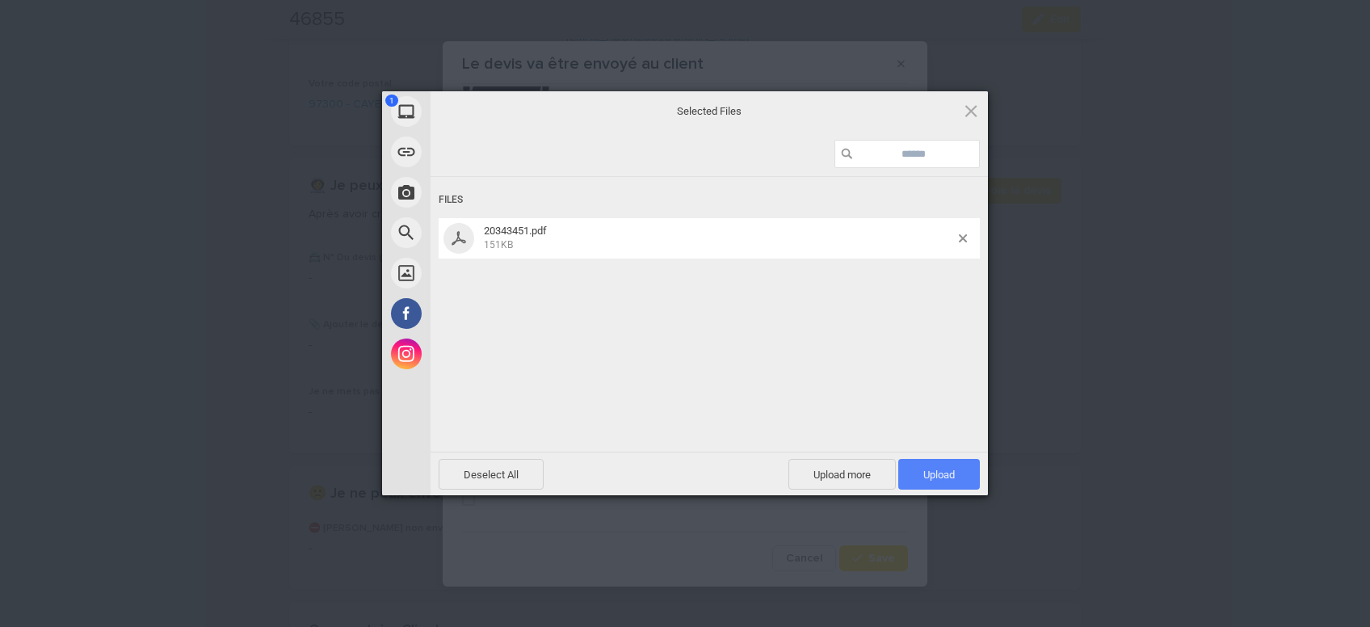
click at [946, 476] on span "Upload 1" at bounding box center [939, 475] width 32 height 12
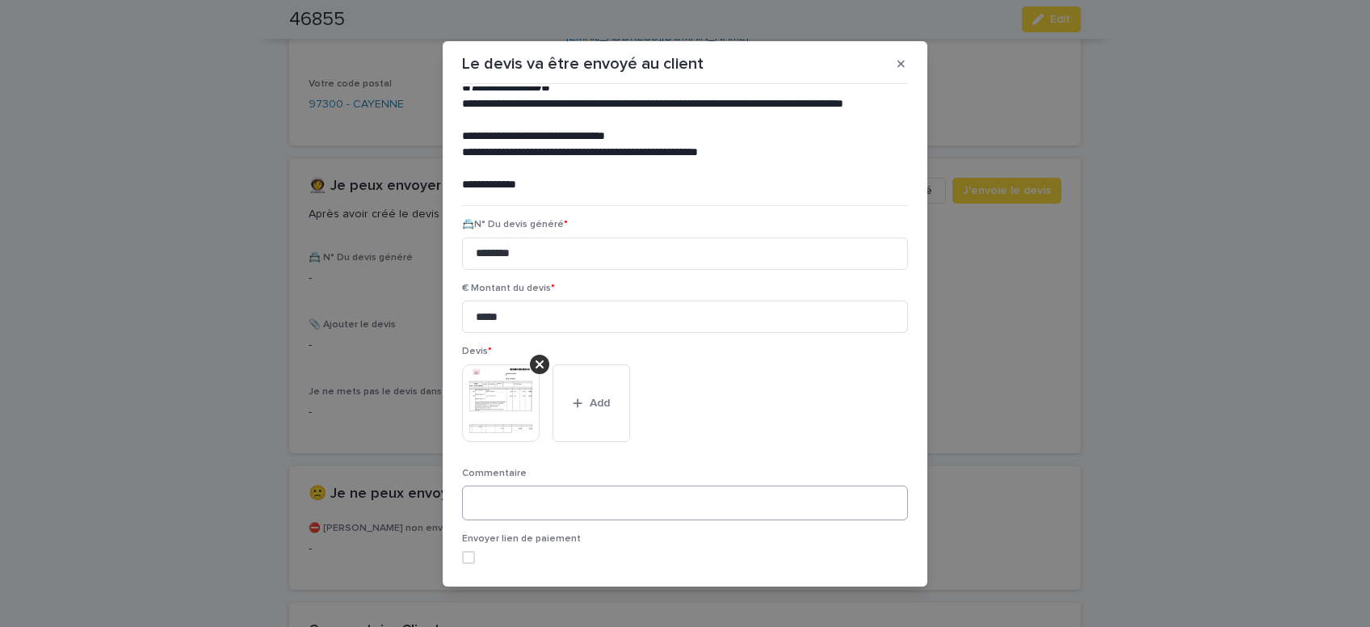
scroll to position [132, 0]
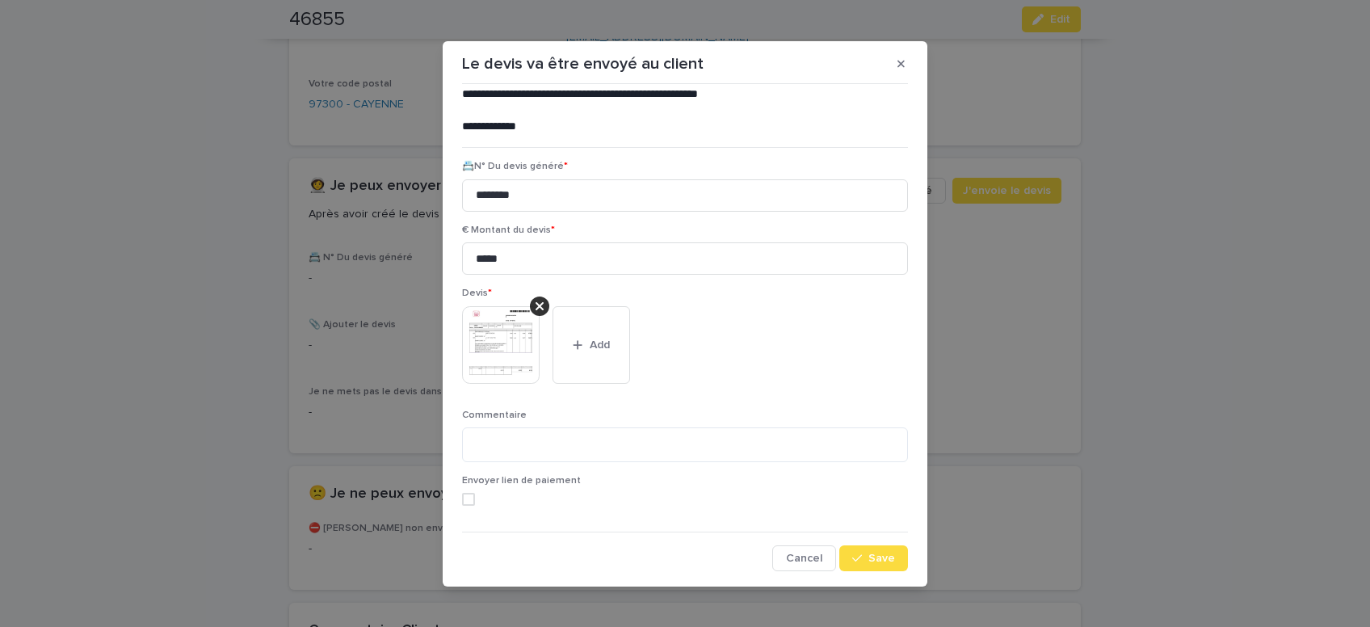
drag, startPoint x: 885, startPoint y: 552, endPoint x: 877, endPoint y: 521, distance: 31.7
click at [882, 532] on div "**********" at bounding box center [685, 328] width 454 height 485
click at [877, 557] on span "Save" at bounding box center [881, 558] width 27 height 11
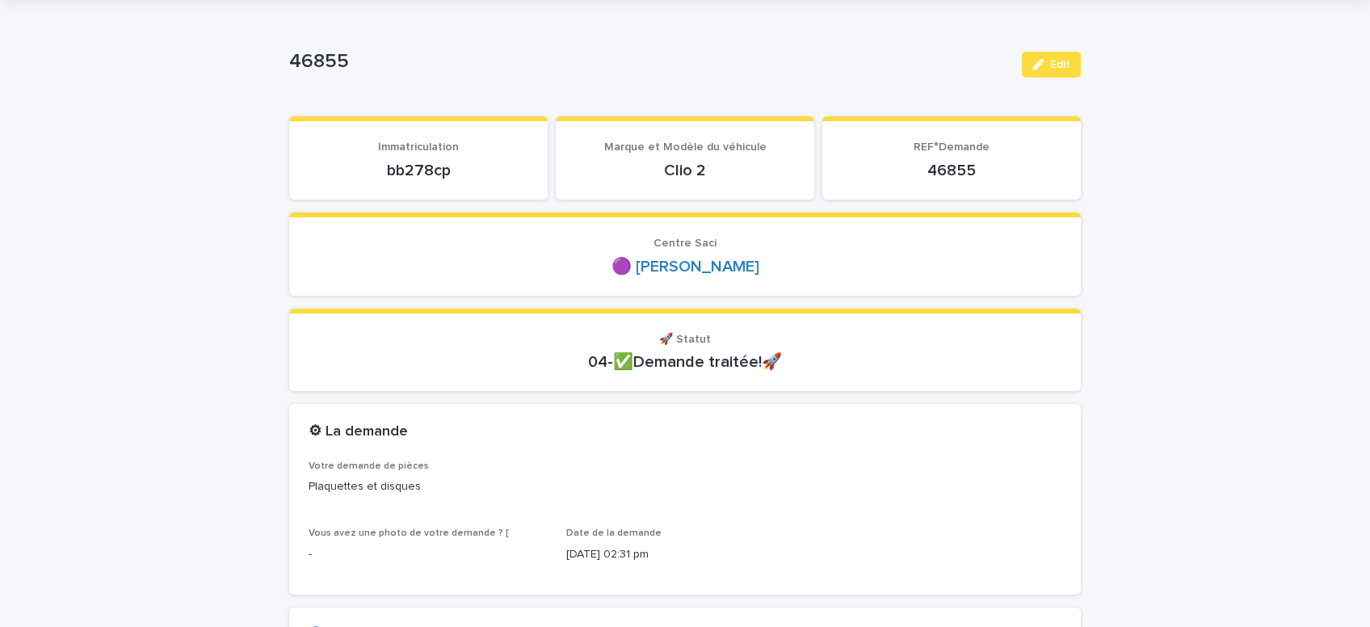
scroll to position [0, 0]
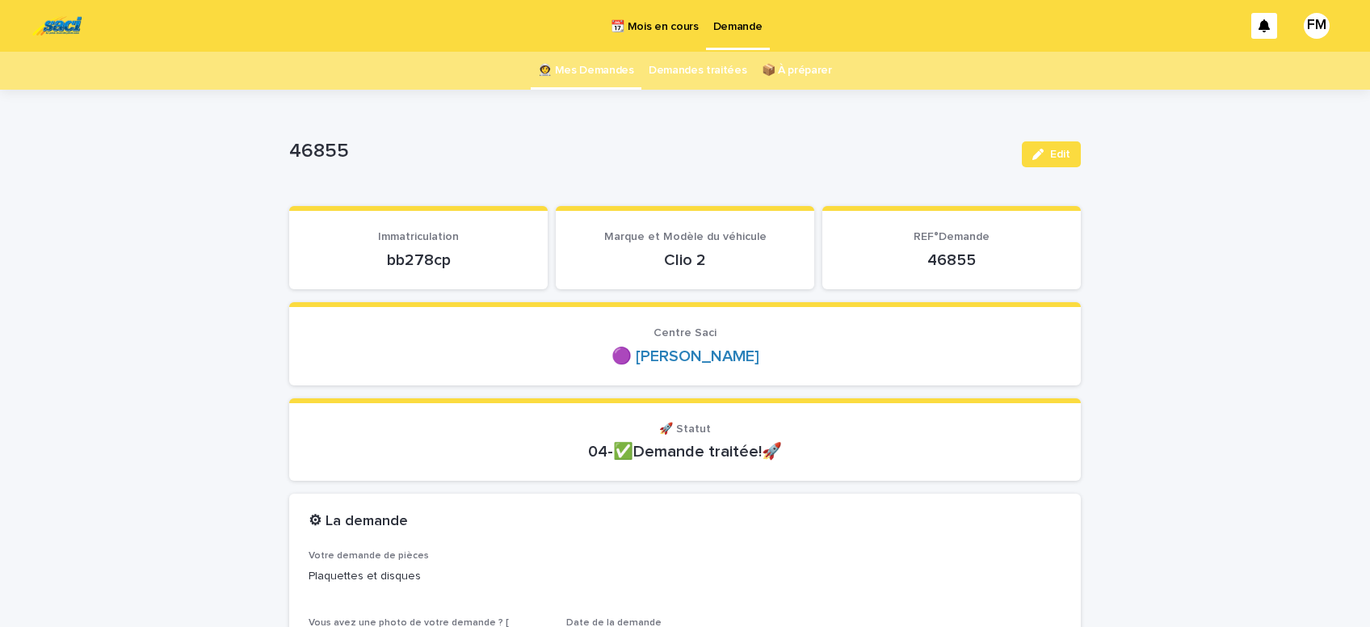
click at [731, 23] on p "Demande" at bounding box center [737, 17] width 49 height 34
